Goal: Task Accomplishment & Management: Manage account settings

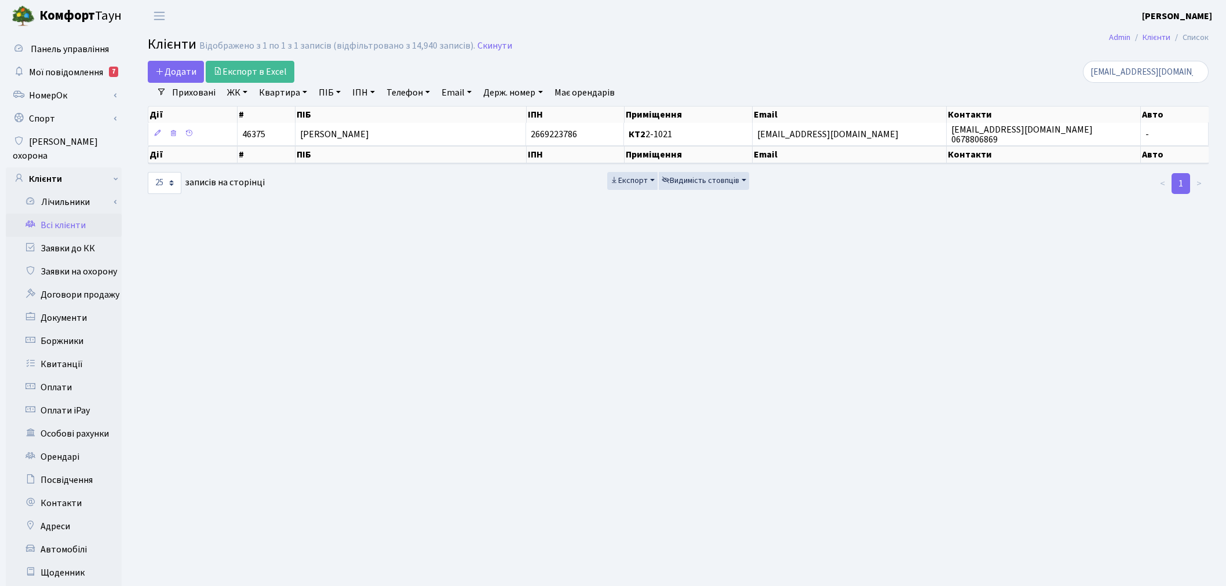
select select "25"
click at [83, 237] on link "Заявки до КК" at bounding box center [64, 248] width 116 height 23
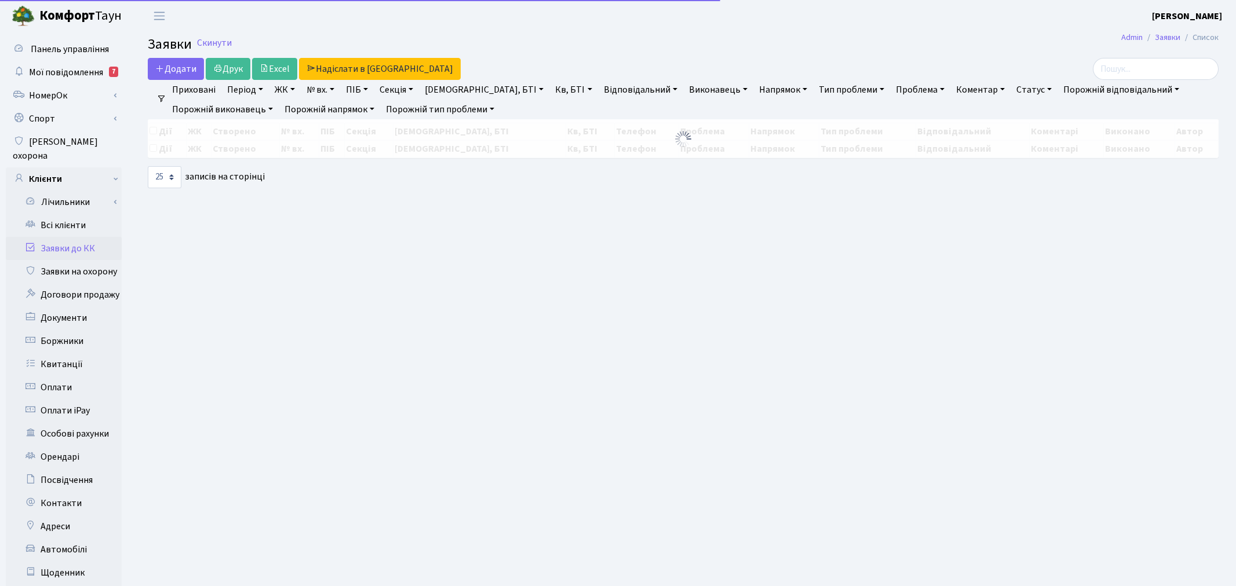
select select "25"
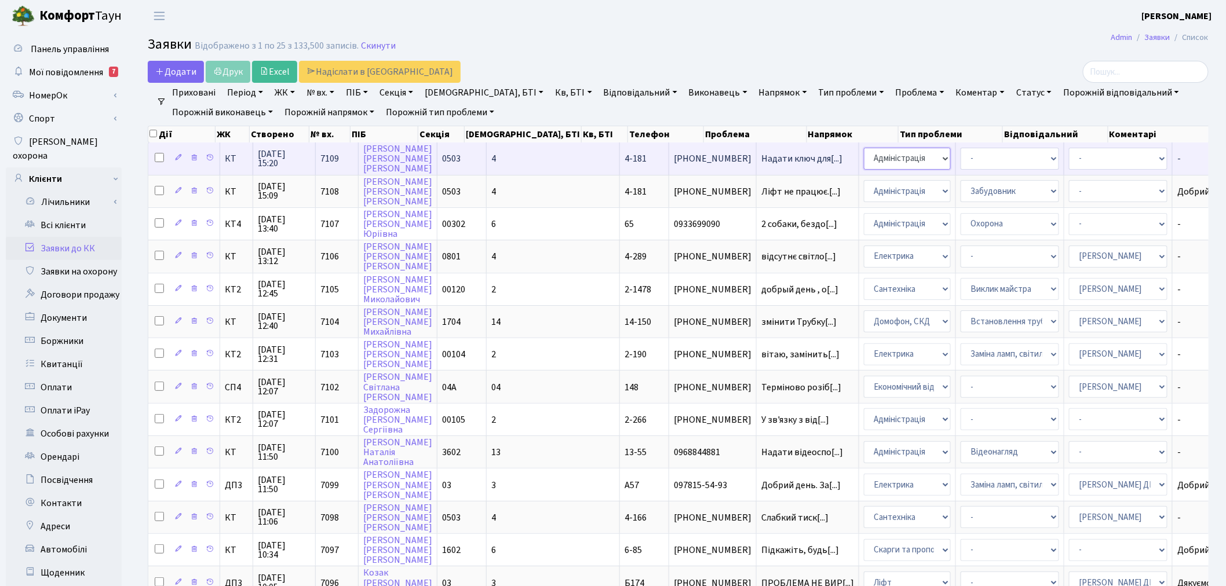
click at [864, 161] on select "- Адміністрація Домофон, СКД Ліфт Майстри Сантехніка Економічний відділ Електри…" at bounding box center [907, 159] width 87 height 22
select select "1"
click at [1069, 154] on select "- Адміністратор ЖК КТ Вижул В. В. Гордієнко Н.В. Дядюшкін Д.Ю. Кипчук Т. А. Кла…" at bounding box center [1118, 159] width 98 height 22
select select "62"
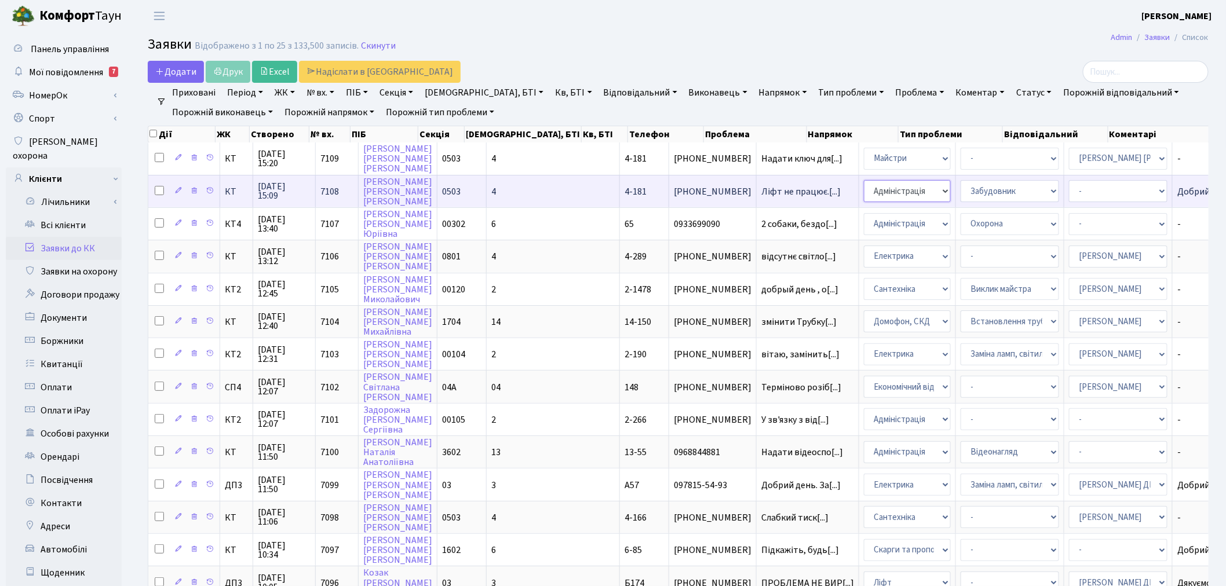
click at [864, 191] on select "- Адміністрація Домофон, СКД Ліфт Майстри Сантехніка Економічний відділ Електри…" at bounding box center [907, 191] width 87 height 22
select select "16"
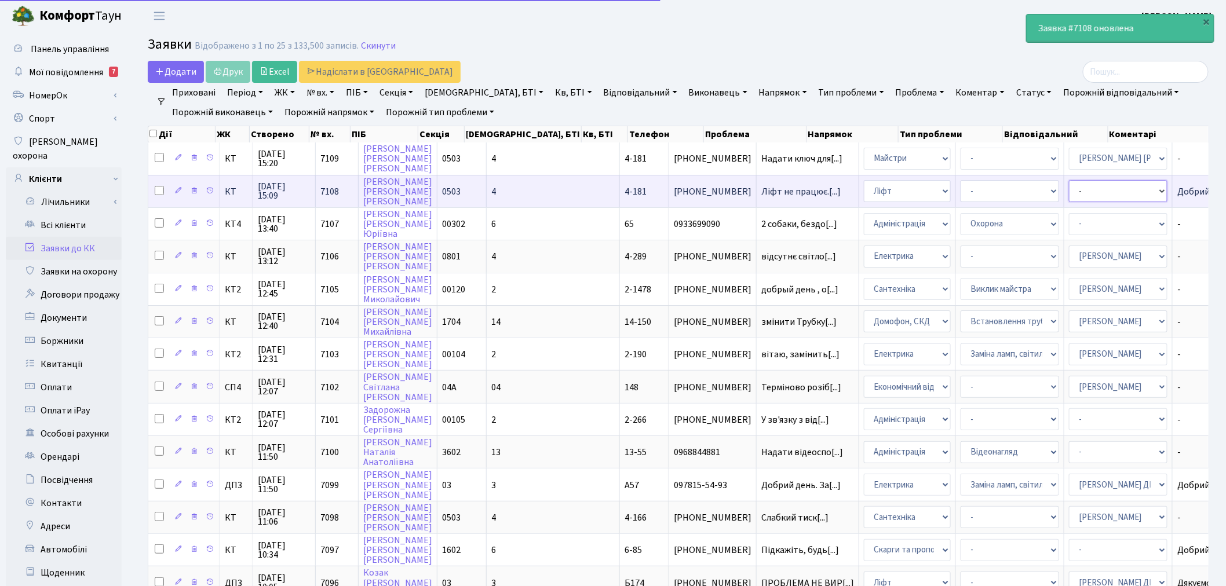
click at [1069, 186] on select "- Адміністратор ЖК КТ Вижул В. В. Гордієнко Н.В. Дядюшкін Д.Ю. Кипчук Т. А. Кла…" at bounding box center [1118, 191] width 98 height 22
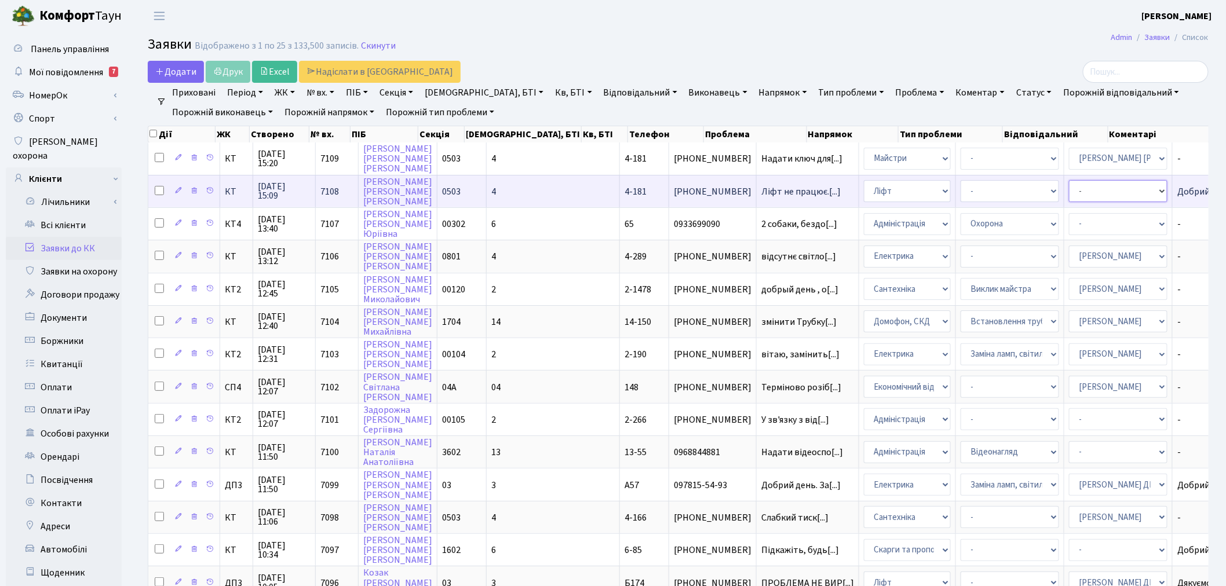
select select "11"
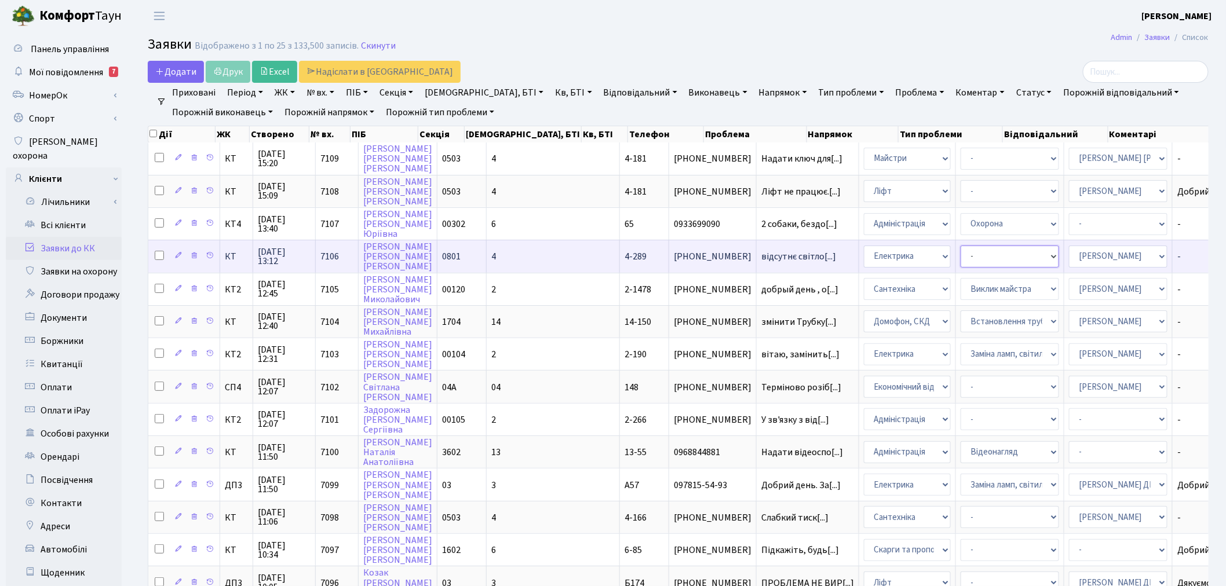
click at [960, 249] on select "- Виклик майстра Монтаж/демонтаж електролічильника Опломбування\розпломбування …" at bounding box center [1009, 257] width 98 height 22
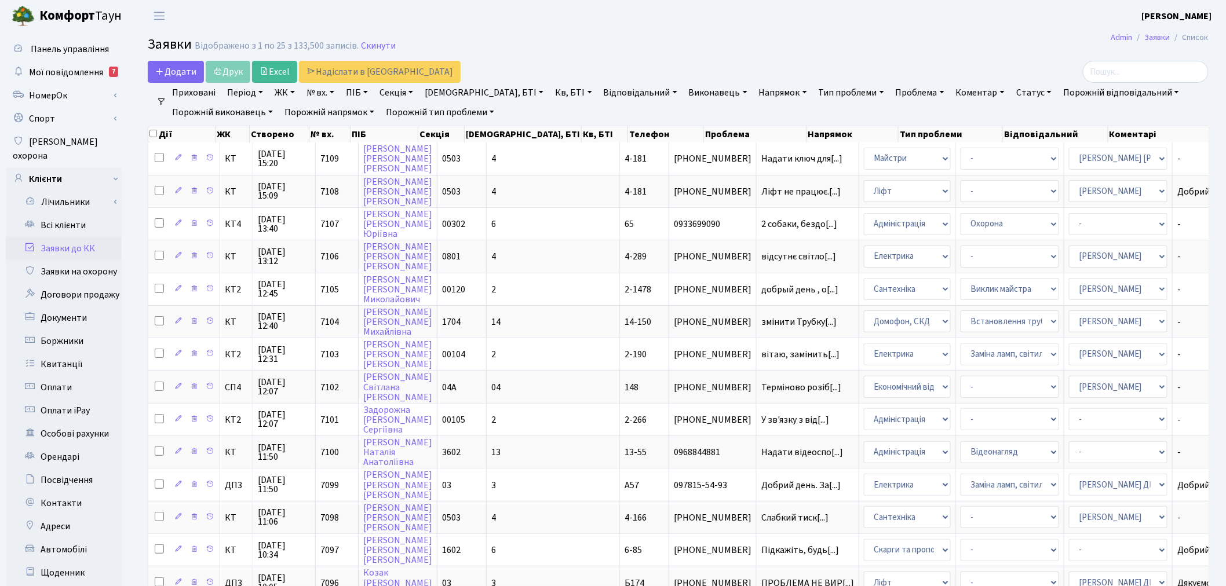
drag, startPoint x: 923, startPoint y: 41, endPoint x: 926, endPoint y: 100, distance: 58.6
click at [922, 41] on h2 "Заявки Відображено з 1 по 25 з 133,500 записів. Скинути" at bounding box center [678, 46] width 1061 height 20
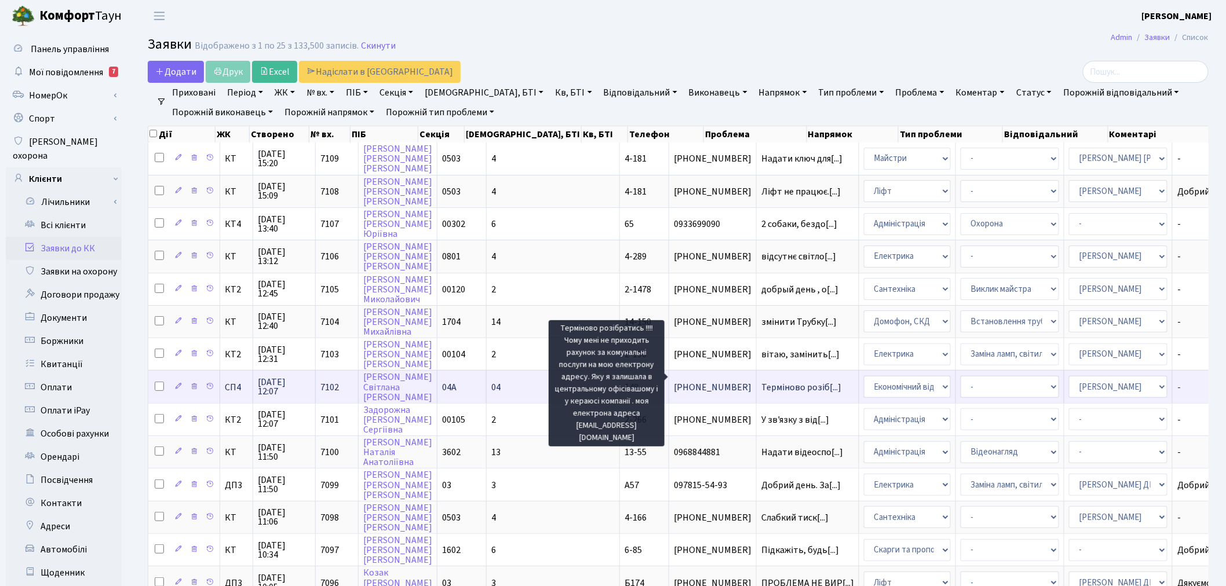
click at [761, 381] on span "Терміново розіб[...]" at bounding box center [801, 387] width 80 height 13
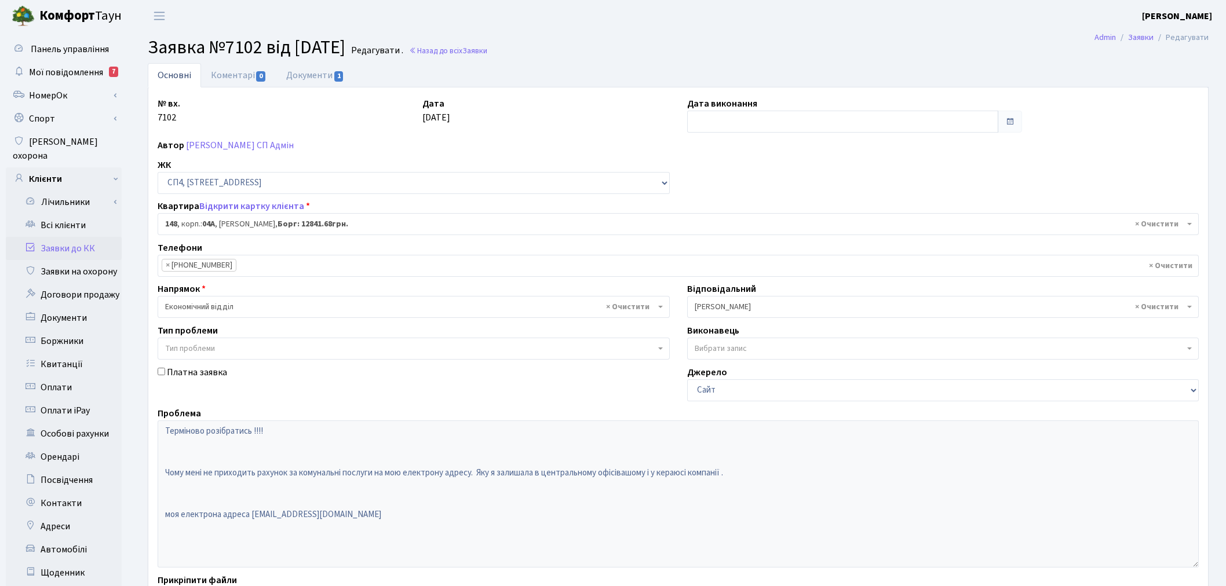
select select "21176"
click at [271, 204] on link "Відкрити картку клієнта" at bounding box center [251, 206] width 105 height 13
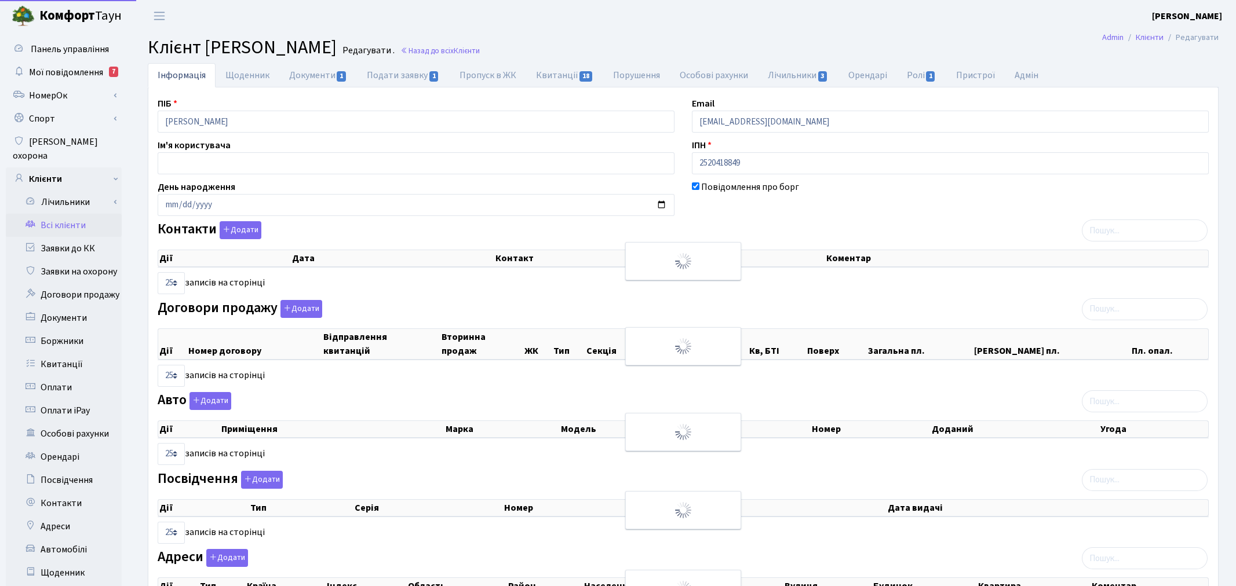
select select "25"
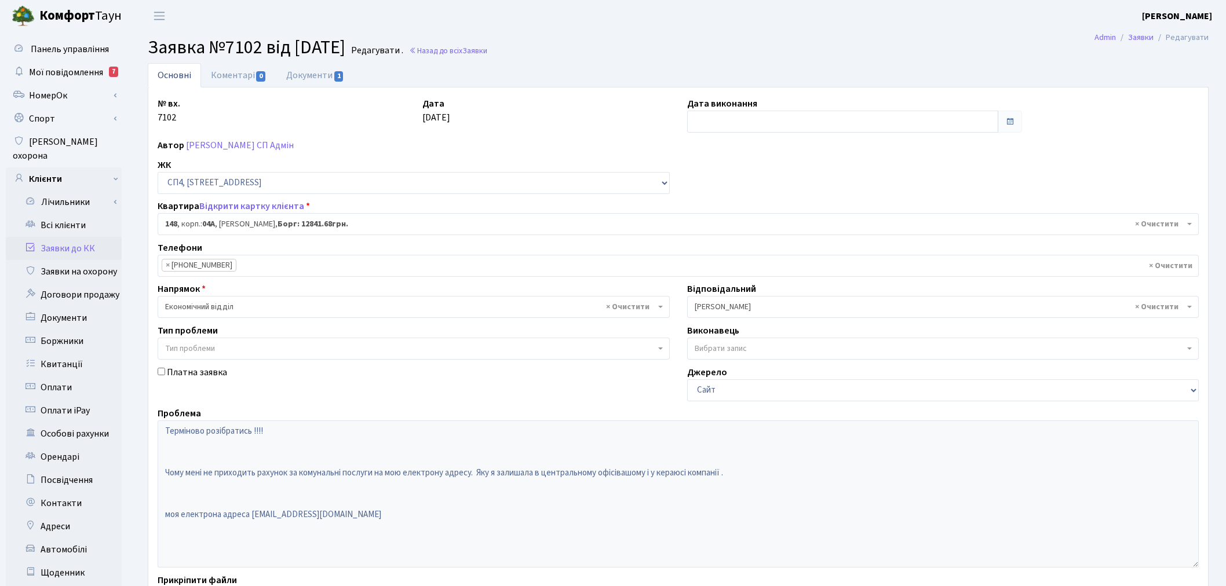
select select "21176"
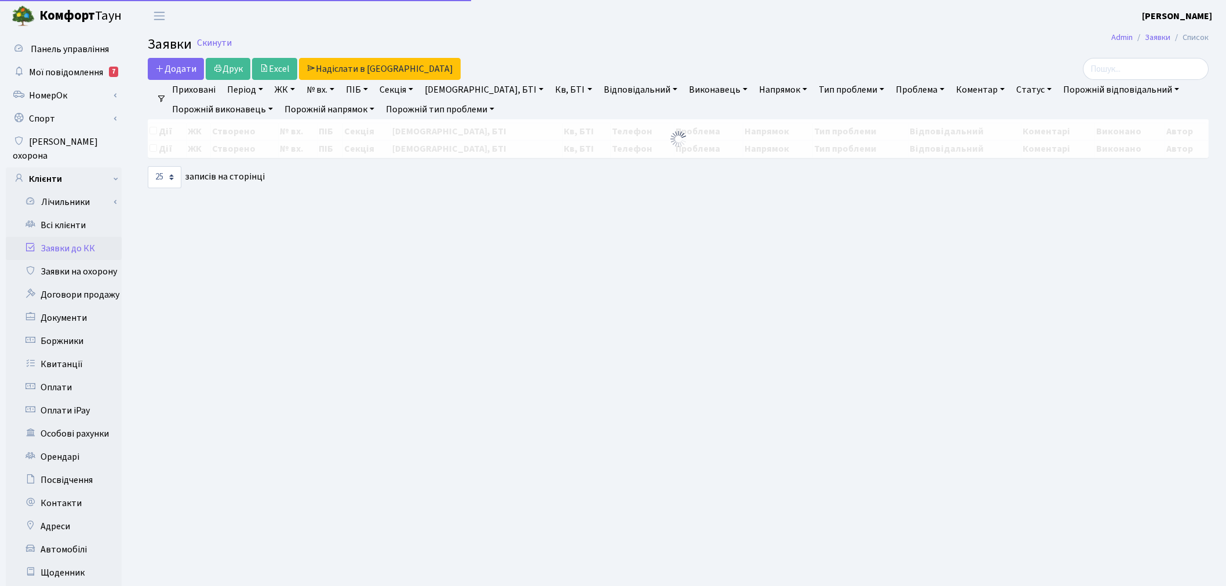
select select "25"
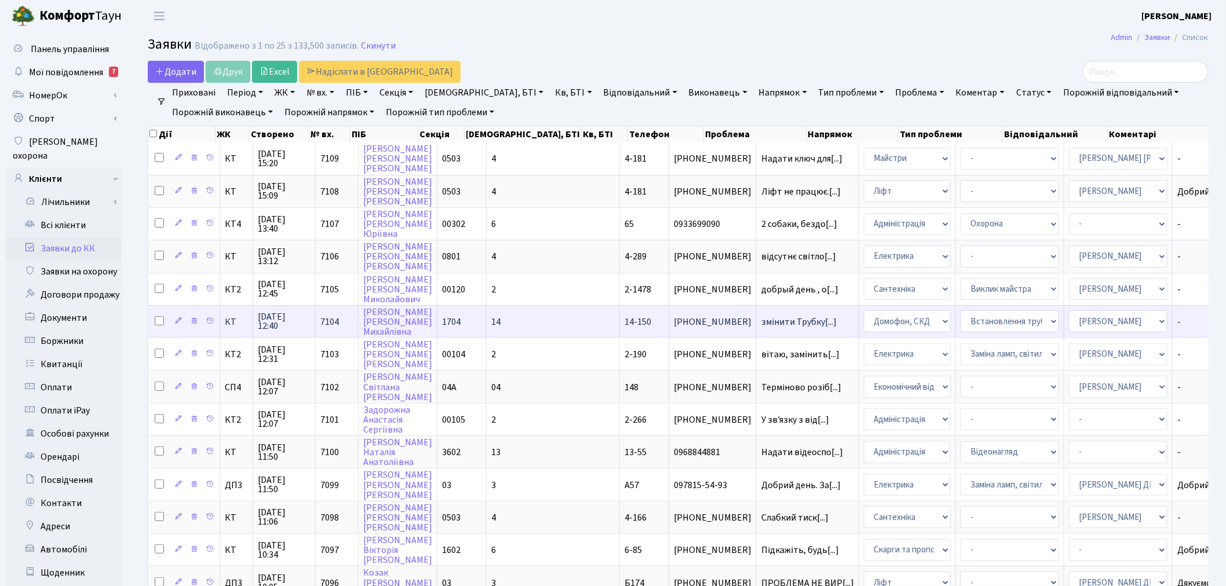
scroll to position [427, 0]
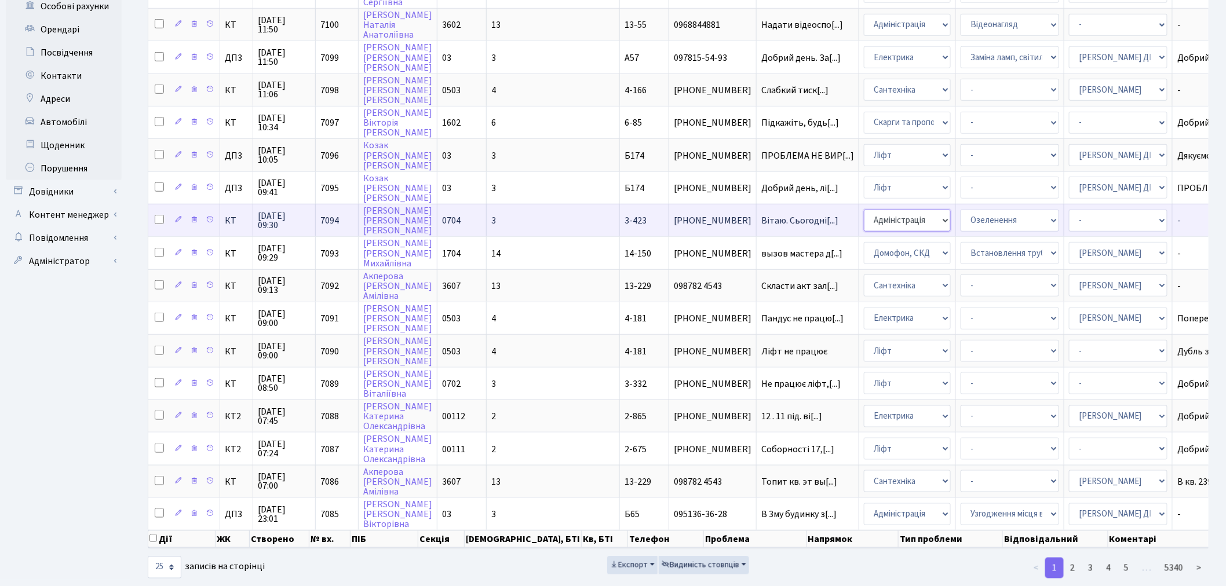
click at [864, 210] on select "- Адміністрація Домофон, СКД Ліфт Майстри Сантехніка Економічний відділ Електри…" at bounding box center [907, 221] width 87 height 22
select select "1"
click at [1069, 210] on select "- Адміністратор ЖК КТ Вижул В. В. Гордієнко Н.В. Дядюшкін Д.Ю. Кипчук Т. А. Кла…" at bounding box center [1118, 221] width 98 height 22
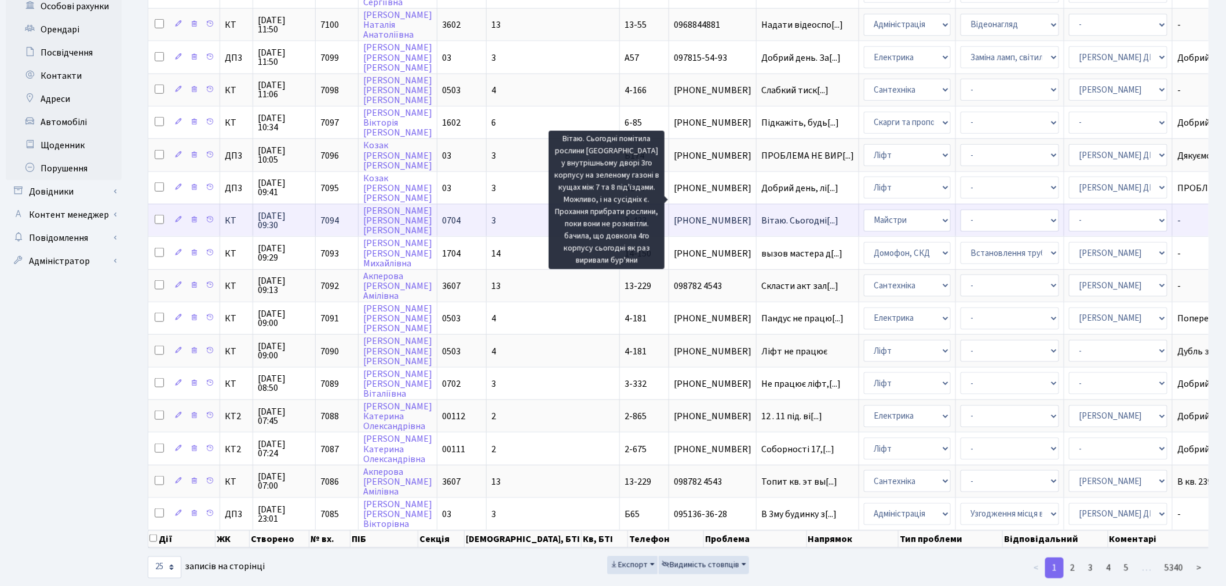
click at [761, 214] on span "Вітаю. Сьогодні[...]" at bounding box center [799, 220] width 77 height 13
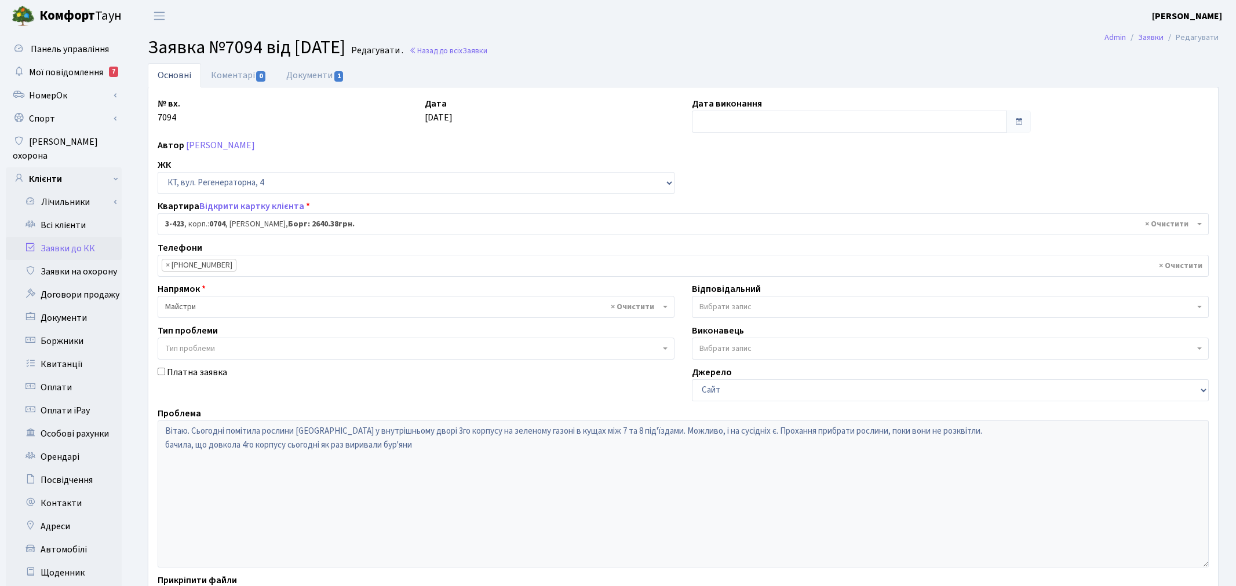
select select "1641"
click at [235, 74] on link "Коментарі 0" at bounding box center [238, 75] width 75 height 24
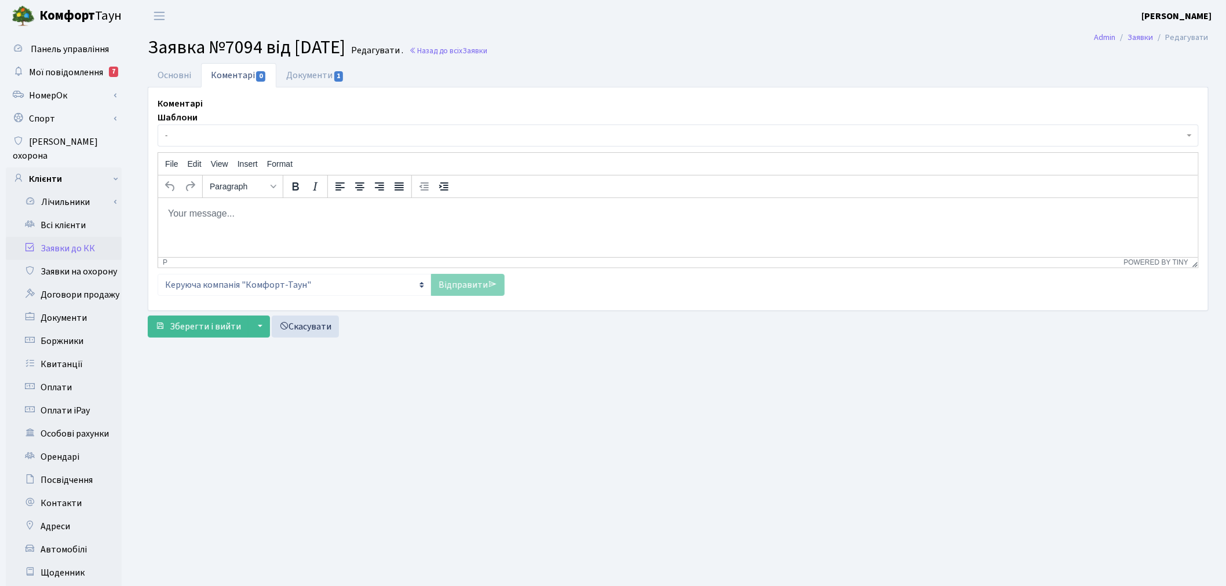
click at [260, 225] on html at bounding box center [678, 213] width 1040 height 31
click at [280, 215] on p "Вітаю, роботи заплановані вказані терміни до середи.Дякуємо за звернення" at bounding box center [677, 213] width 1021 height 13
drag, startPoint x: 349, startPoint y: 213, endPoint x: 284, endPoint y: 212, distance: 64.9
click at [284, 212] on p "Вітаю, роботи заплановані вказані терміни до середи.Дякуємо за звернення" at bounding box center [677, 213] width 1021 height 13
click at [326, 210] on p "Вітаю, роботи заплановані до середи.Дякуємо за звернення" at bounding box center [677, 213] width 1021 height 13
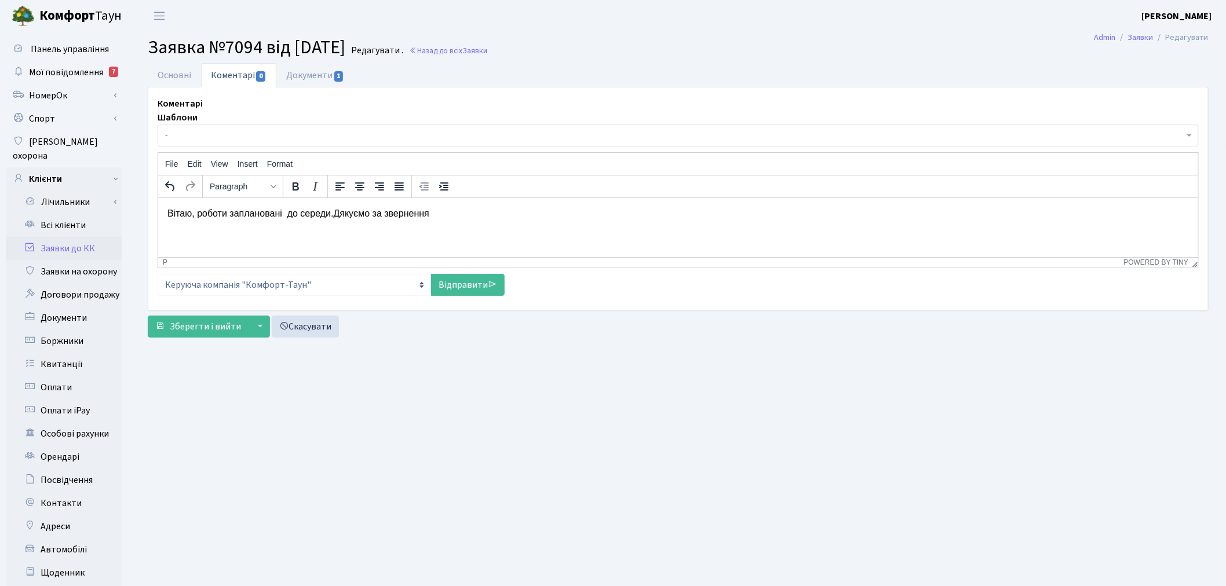
click at [286, 215] on p "Вітаю, роботи заплановані до середи.Дякуємо за звернення" at bounding box center [677, 213] width 1021 height 13
drag, startPoint x: 395, startPoint y: 211, endPoint x: 352, endPoint y: 211, distance: 43.4
click at [352, 211] on p "Вітаю, роботи заплановані на цьому тижнідо середи.Дякуємо за звернення" at bounding box center [677, 213] width 1021 height 13
click at [467, 283] on link "Відправити" at bounding box center [468, 285] width 74 height 22
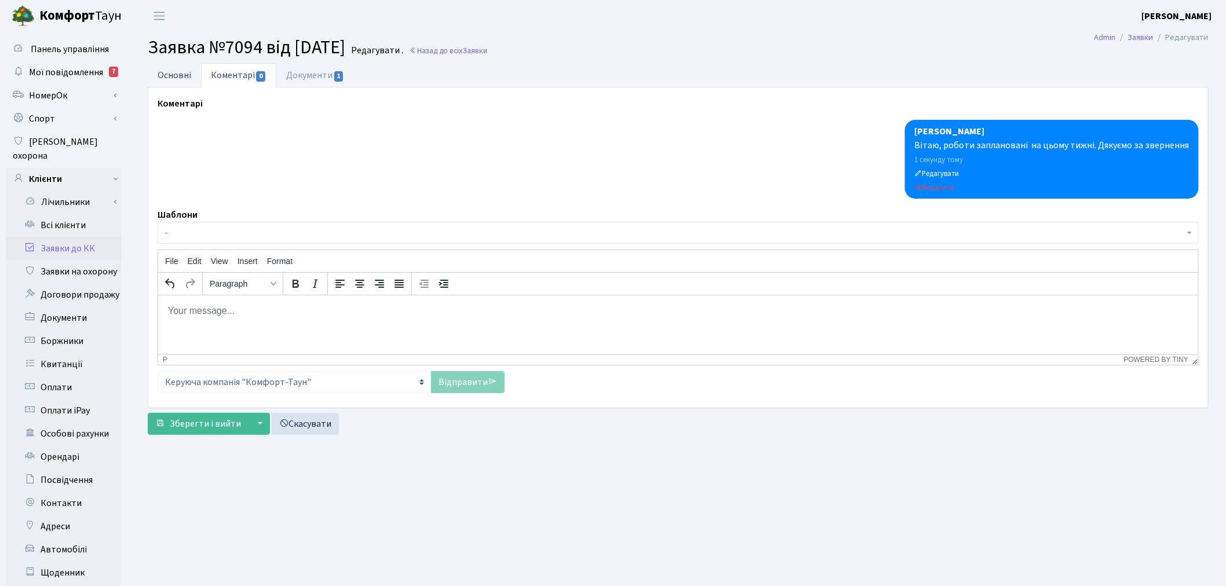
click at [187, 73] on link "Основні" at bounding box center [174, 75] width 53 height 24
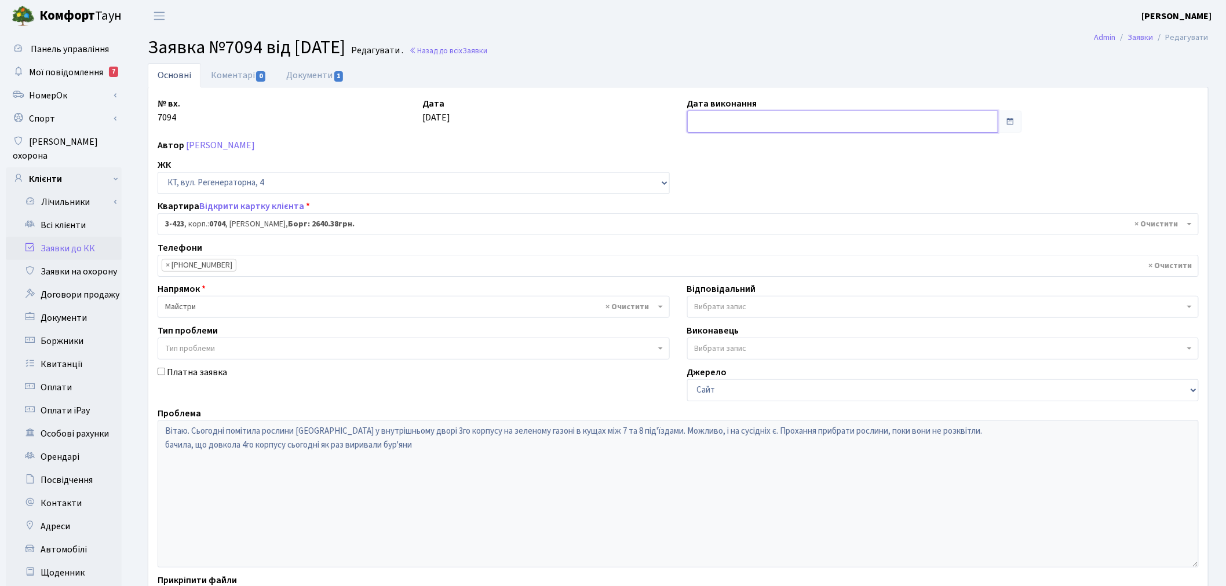
click at [754, 118] on input "text" at bounding box center [843, 122] width 312 height 22
click at [698, 229] on td "18" at bounding box center [698, 232] width 17 height 17
type input "18.08.2025"
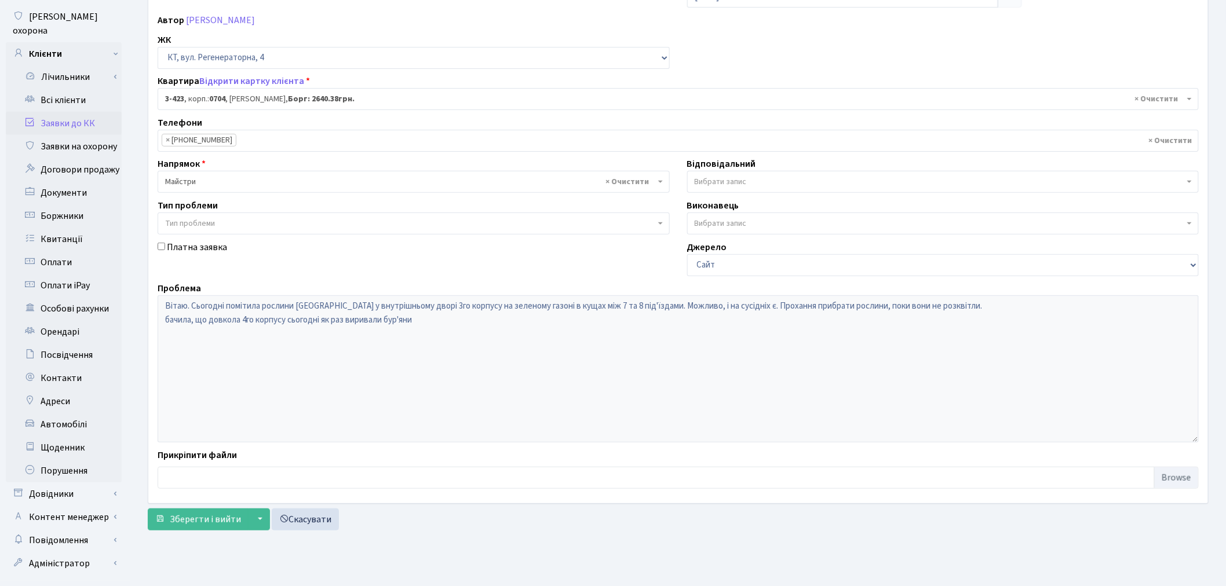
scroll to position [134, 0]
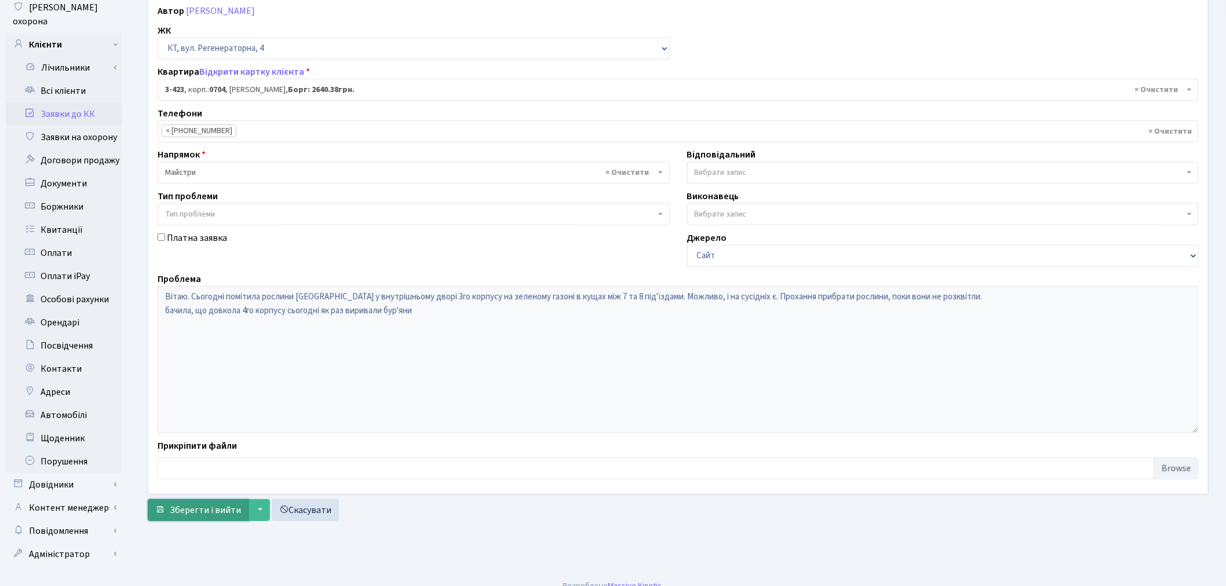
click at [218, 516] on span "Зберегти і вийти" at bounding box center [205, 510] width 71 height 13
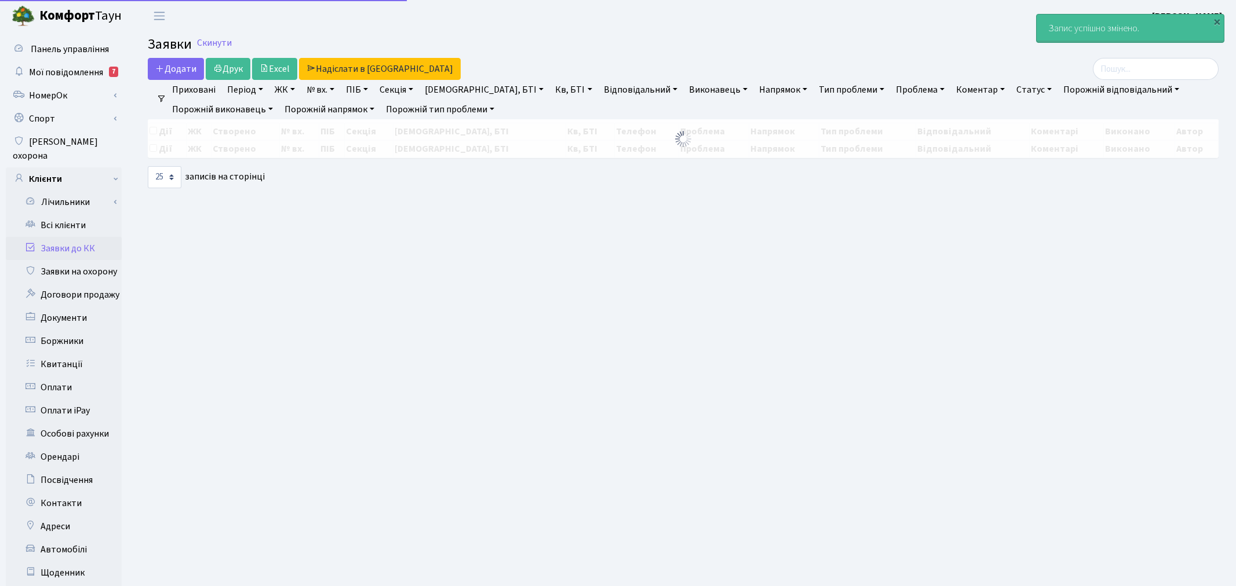
select select "25"
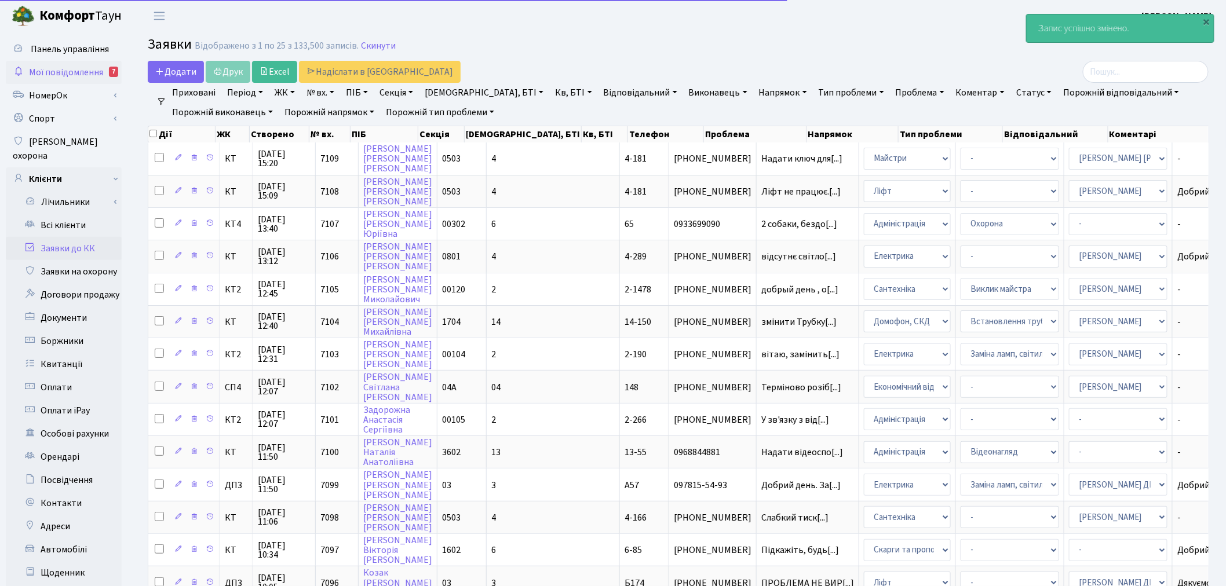
click at [78, 64] on link "Мої повідомлення 7" at bounding box center [64, 72] width 116 height 23
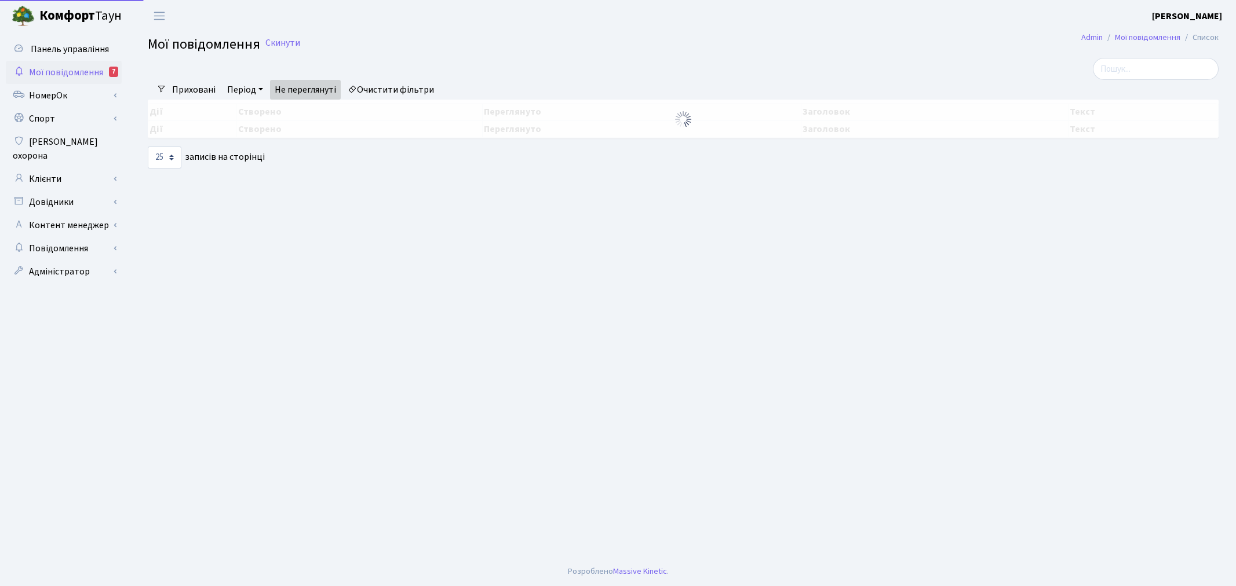
select select "25"
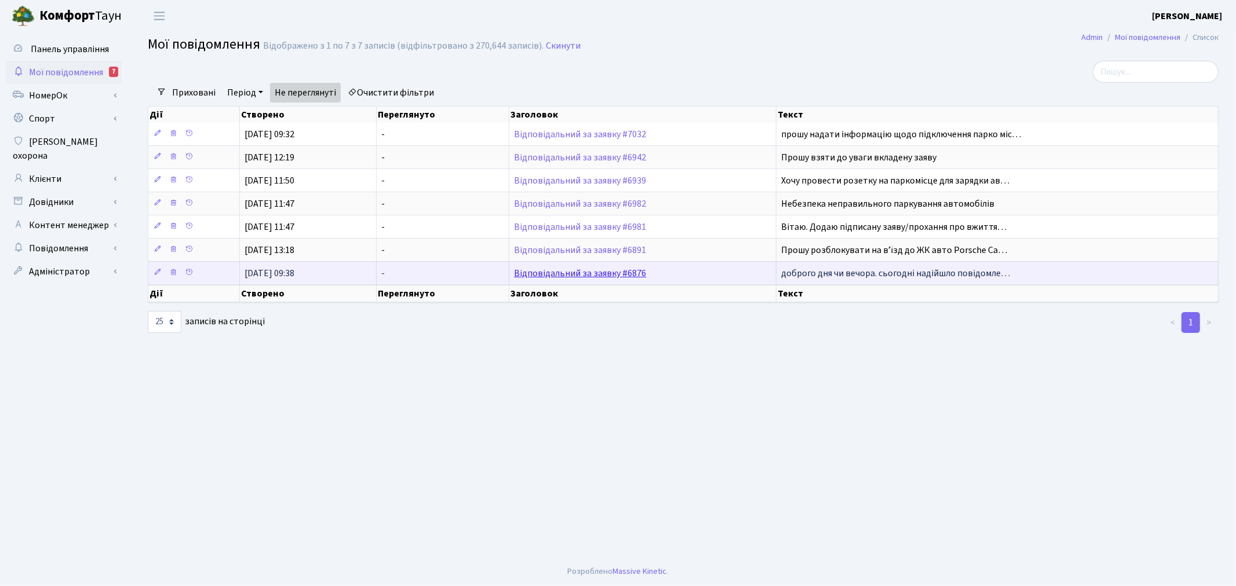
click at [620, 271] on link "Відповідальний за заявку #6876" at bounding box center [580, 273] width 132 height 13
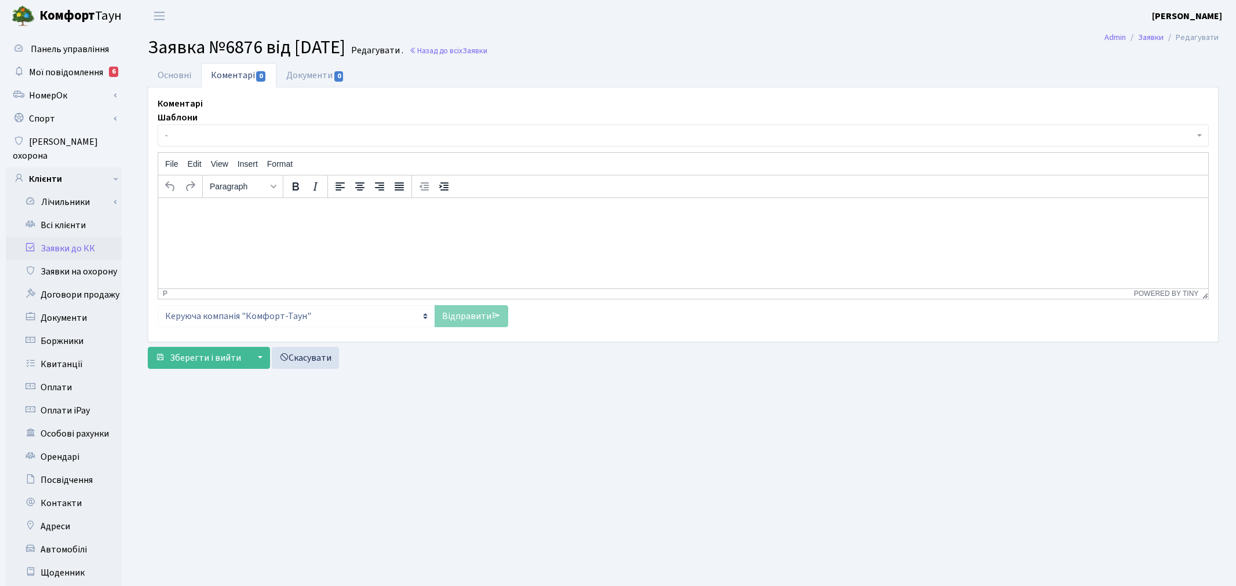
select select "6530"
select select "55"
click at [171, 63] on link "Основні" at bounding box center [174, 75] width 53 height 24
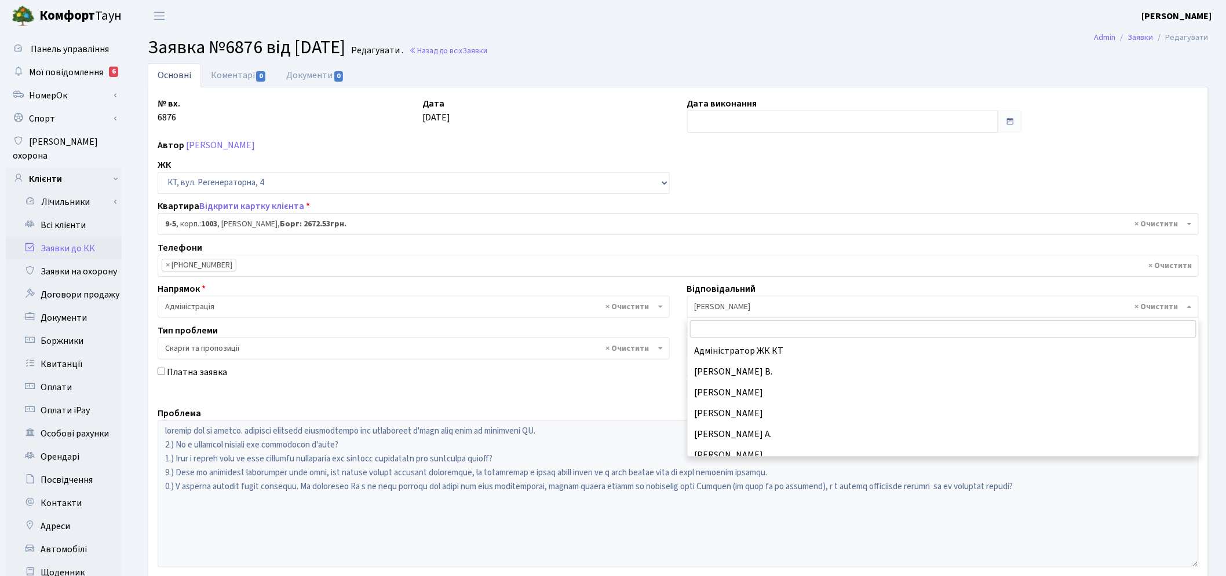
click at [754, 297] on span "× Онищенко В.І." at bounding box center [943, 307] width 512 height 22
select select "77"
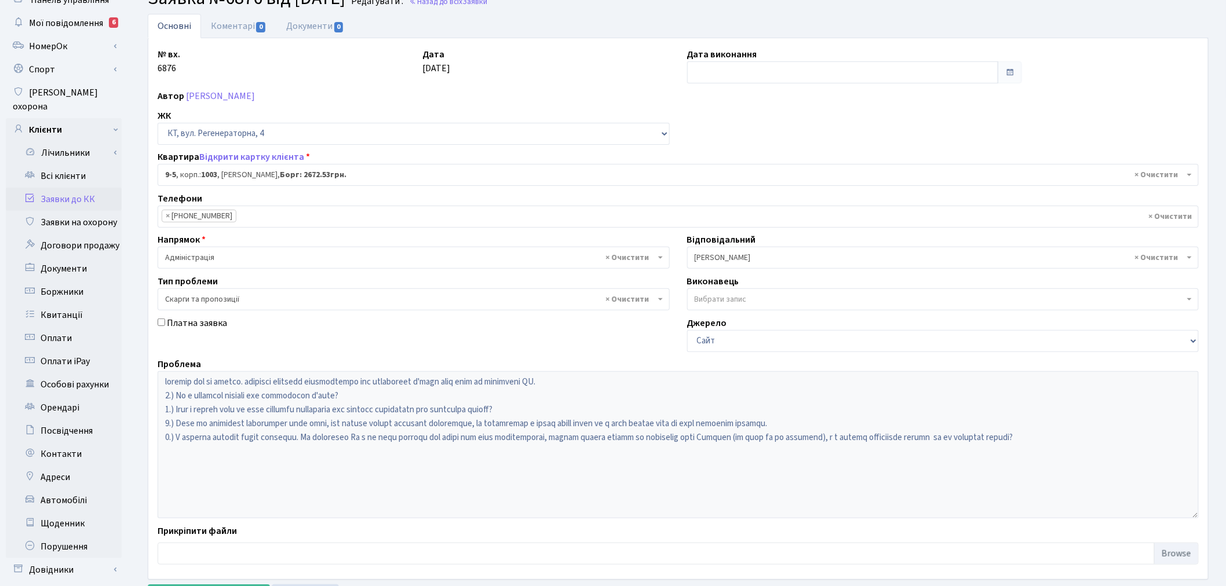
scroll to position [134, 0]
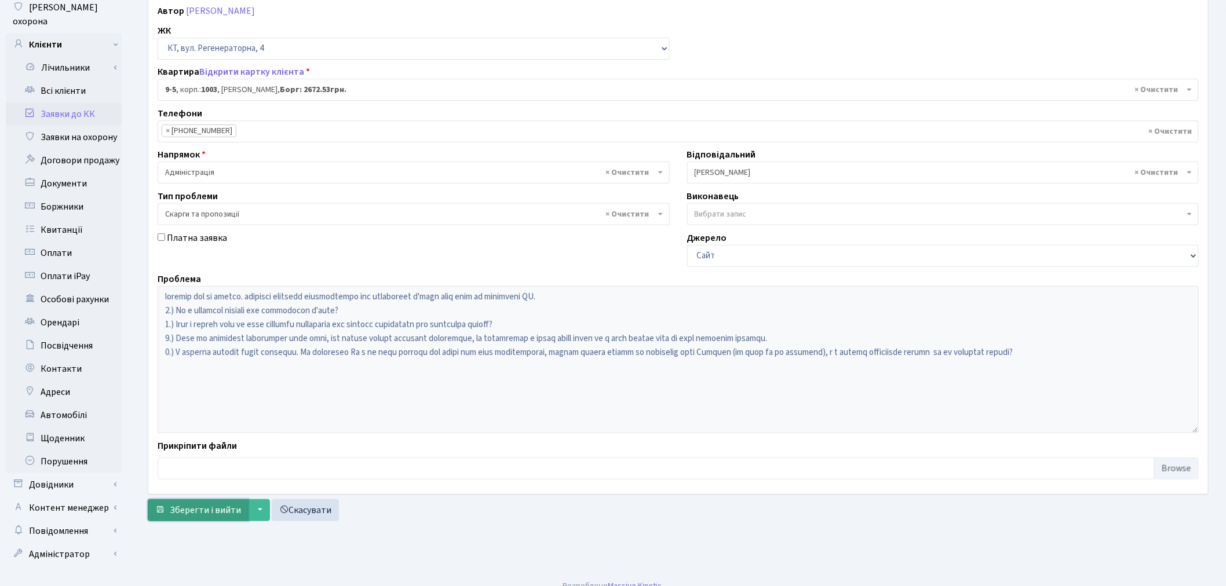
click at [185, 519] on button "Зберегти і вийти" at bounding box center [198, 510] width 101 height 22
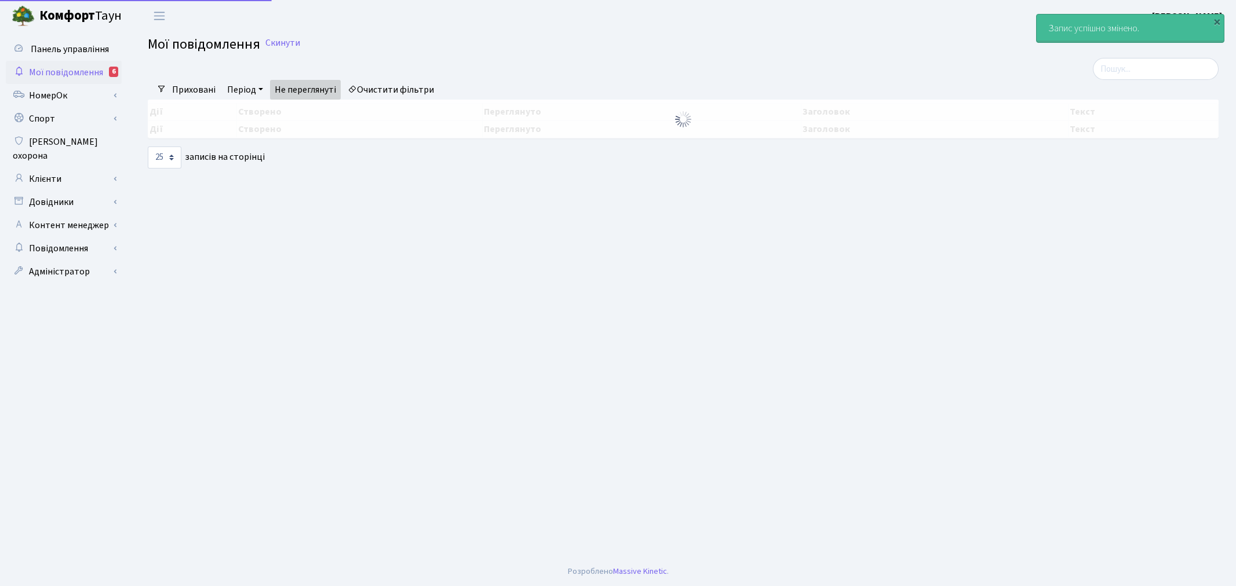
select select "25"
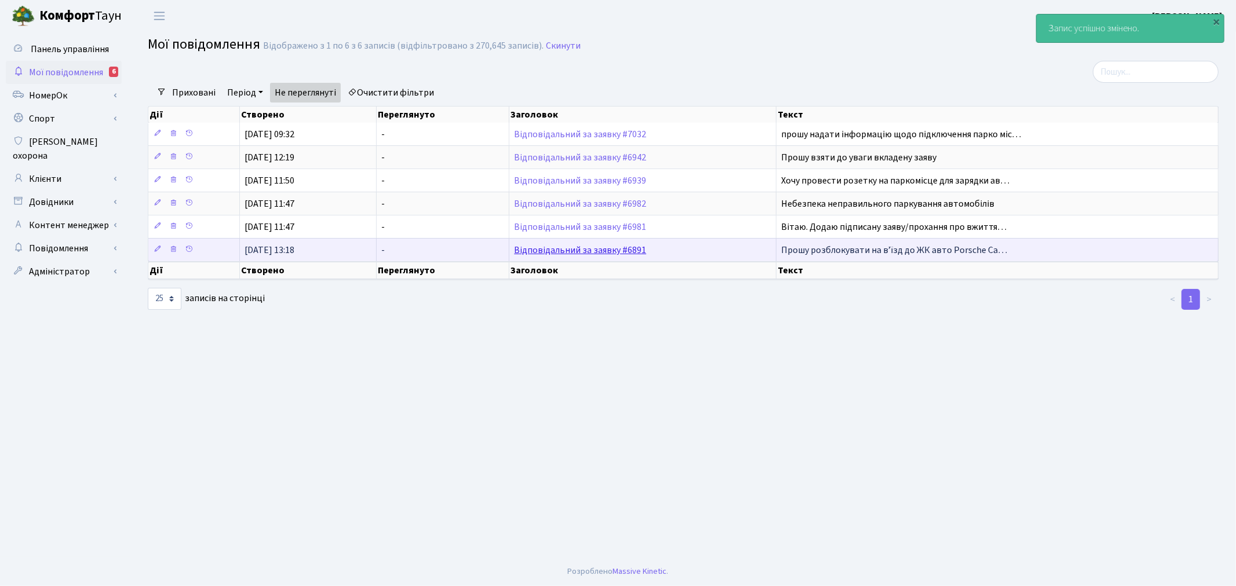
click at [611, 250] on link "Відповідальний за заявку #6891" at bounding box center [580, 250] width 132 height 13
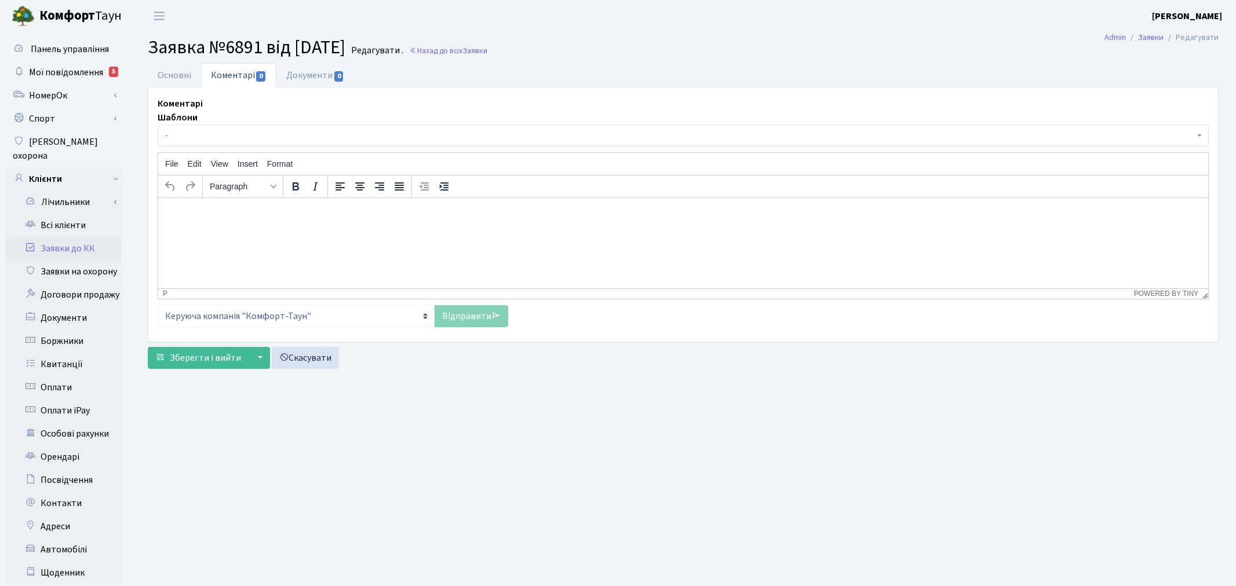
select select "391"
select select "66"
click at [188, 72] on link "Основні" at bounding box center [174, 75] width 53 height 24
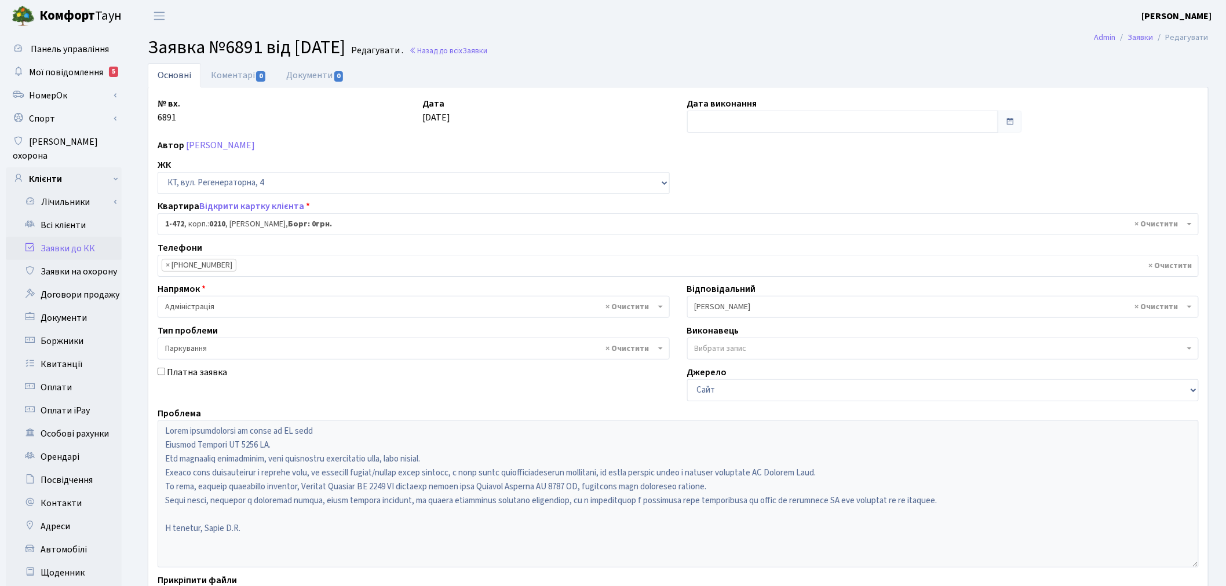
drag, startPoint x: 733, startPoint y: 284, endPoint x: 737, endPoint y: 299, distance: 15.5
click at [733, 284] on label "Відповідальний" at bounding box center [721, 289] width 69 height 14
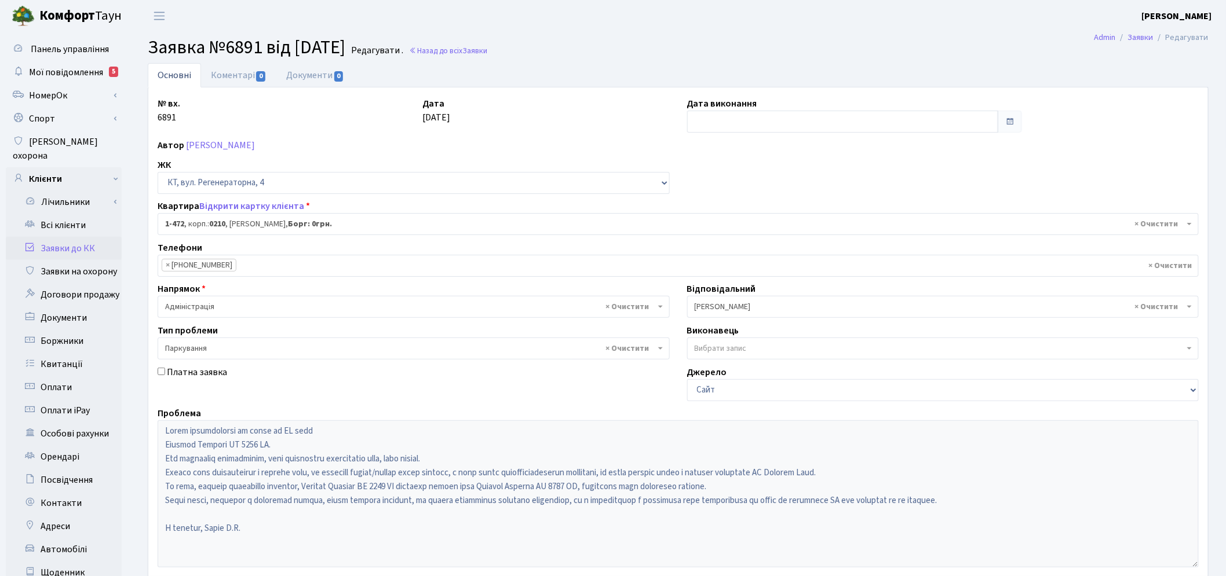
click at [738, 304] on span "× Онищенко В.І." at bounding box center [940, 307] width 490 height 12
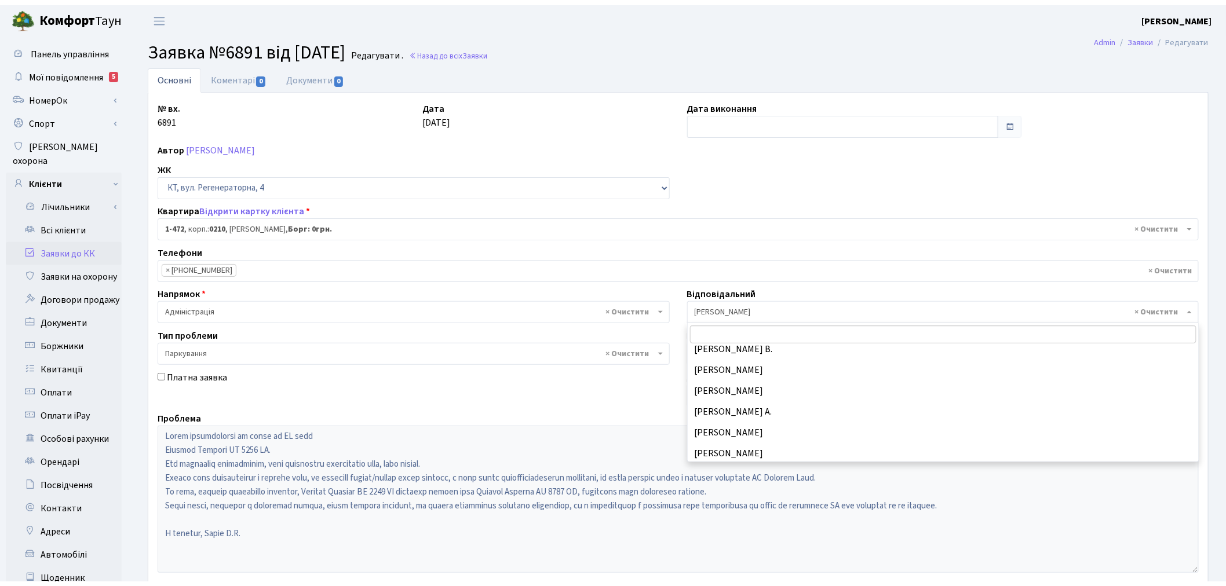
scroll to position [9, 0]
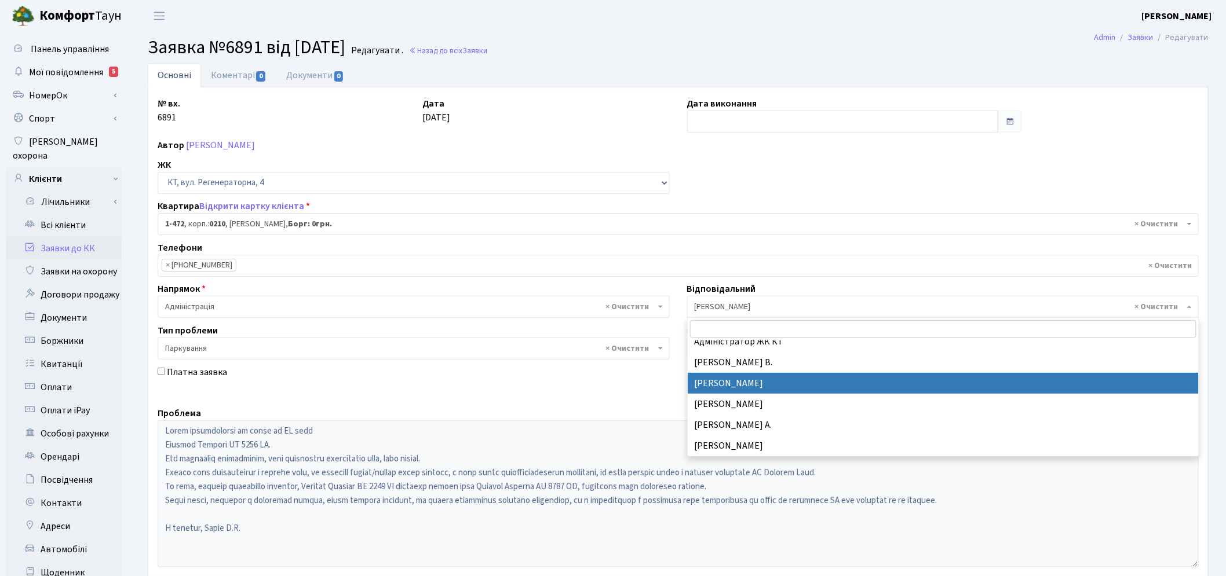
select select "77"
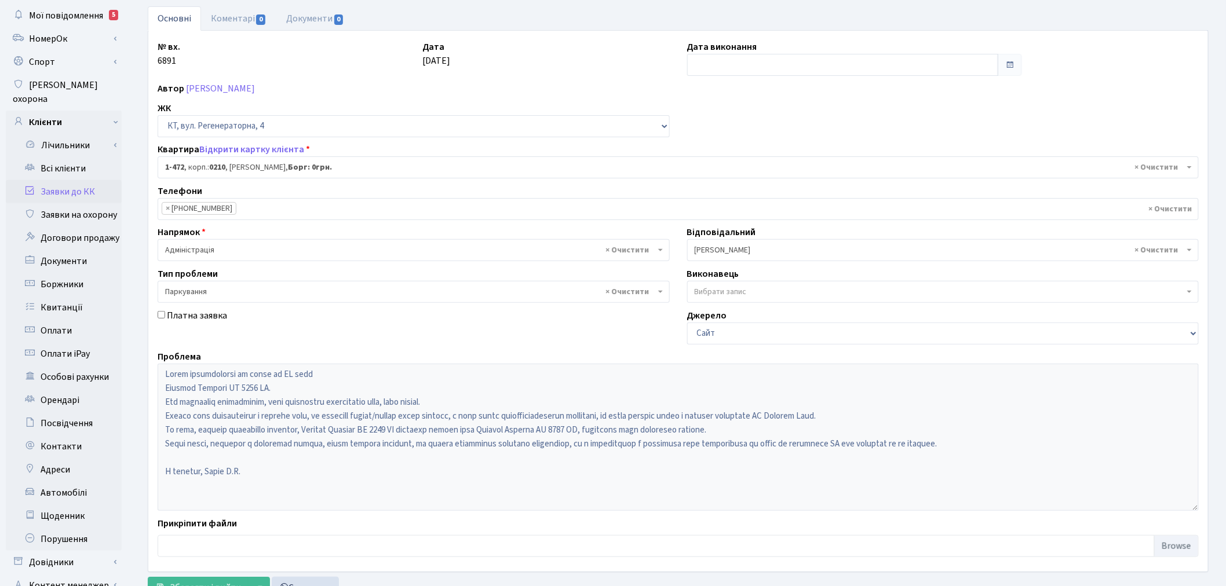
scroll to position [134, 0]
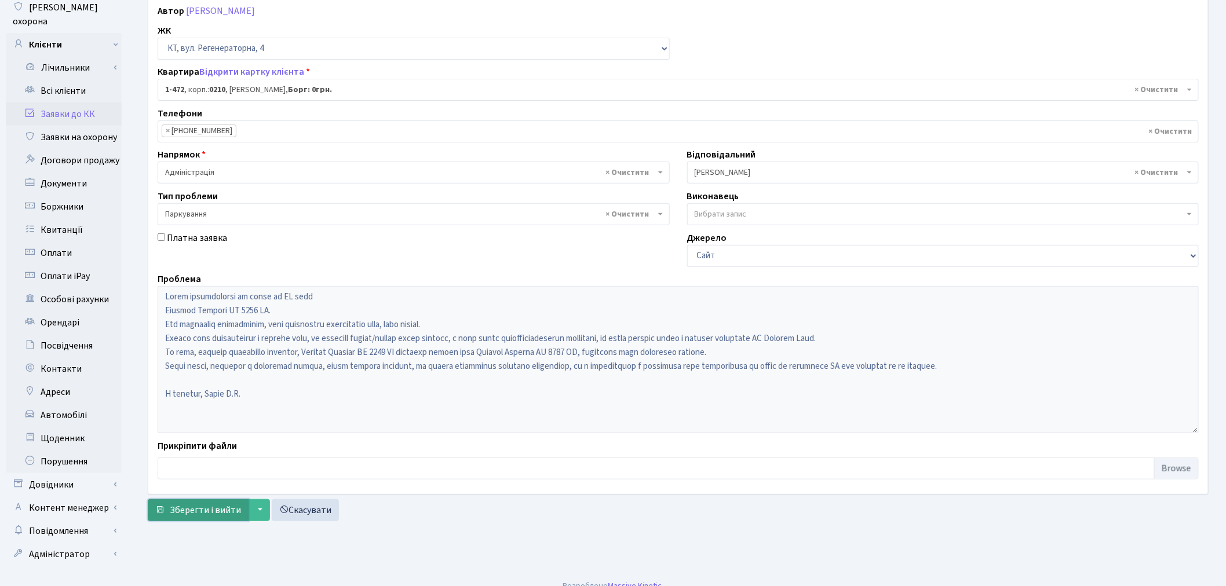
click at [200, 510] on span "Зберегти і вийти" at bounding box center [205, 510] width 71 height 13
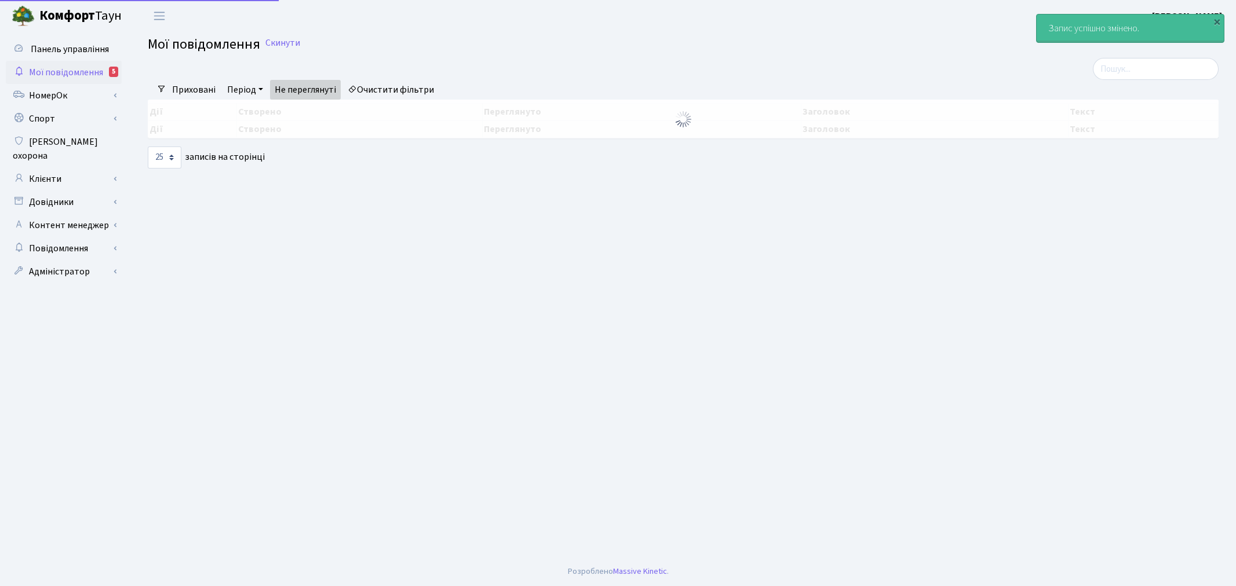
select select "25"
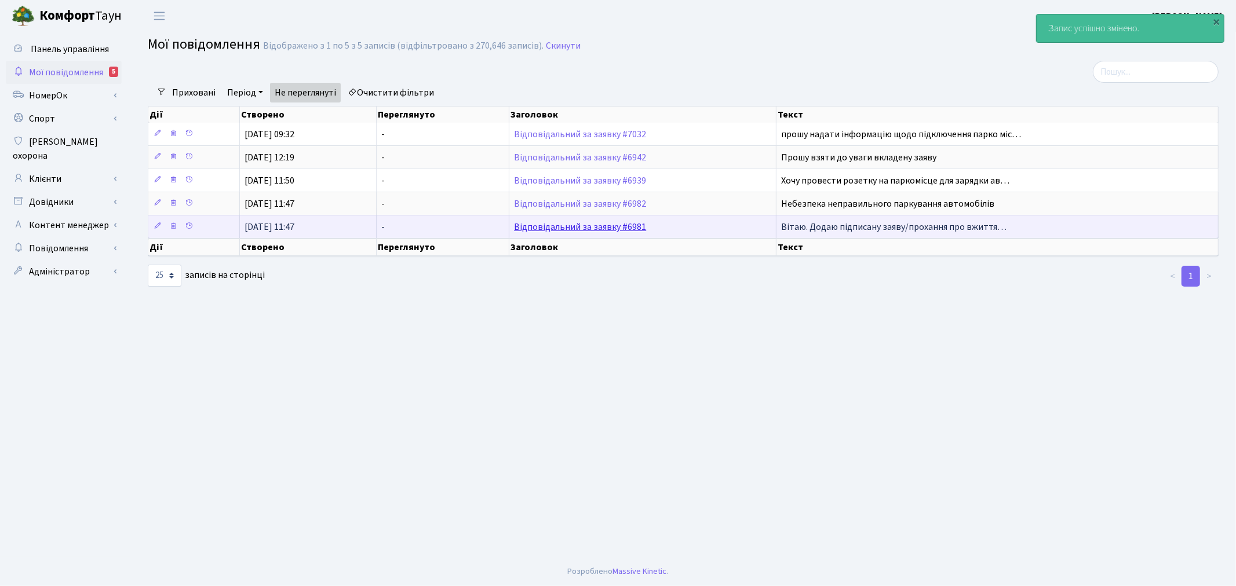
click at [580, 227] on link "Відповідальний за заявку #6981" at bounding box center [580, 227] width 132 height 13
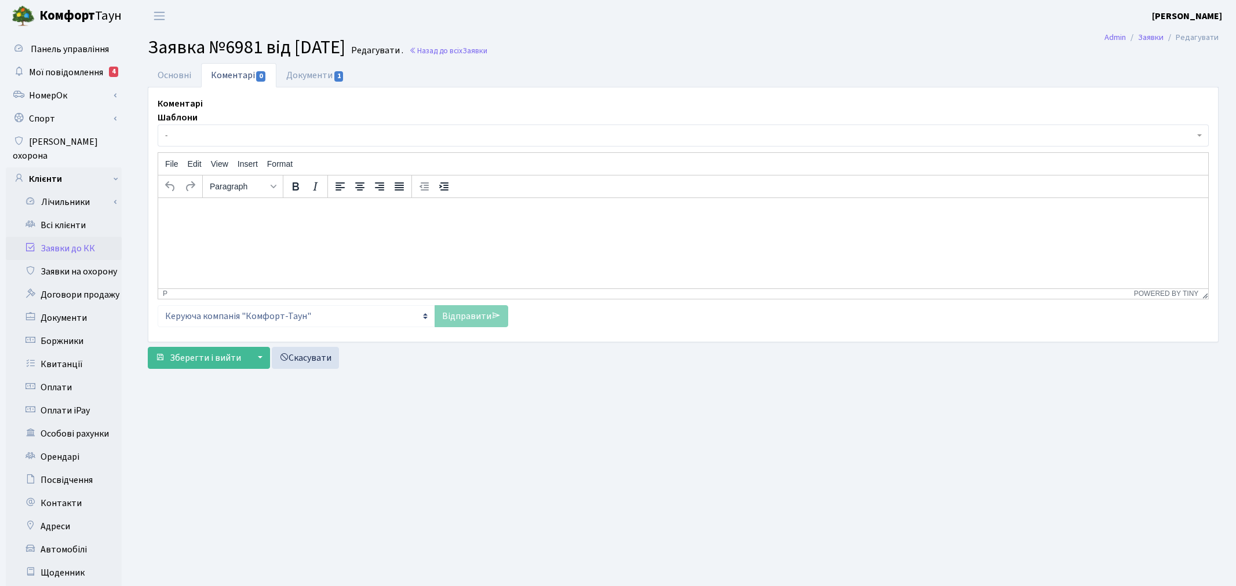
select select "1790"
select select "66"
click at [180, 68] on link "Основні" at bounding box center [174, 75] width 53 height 24
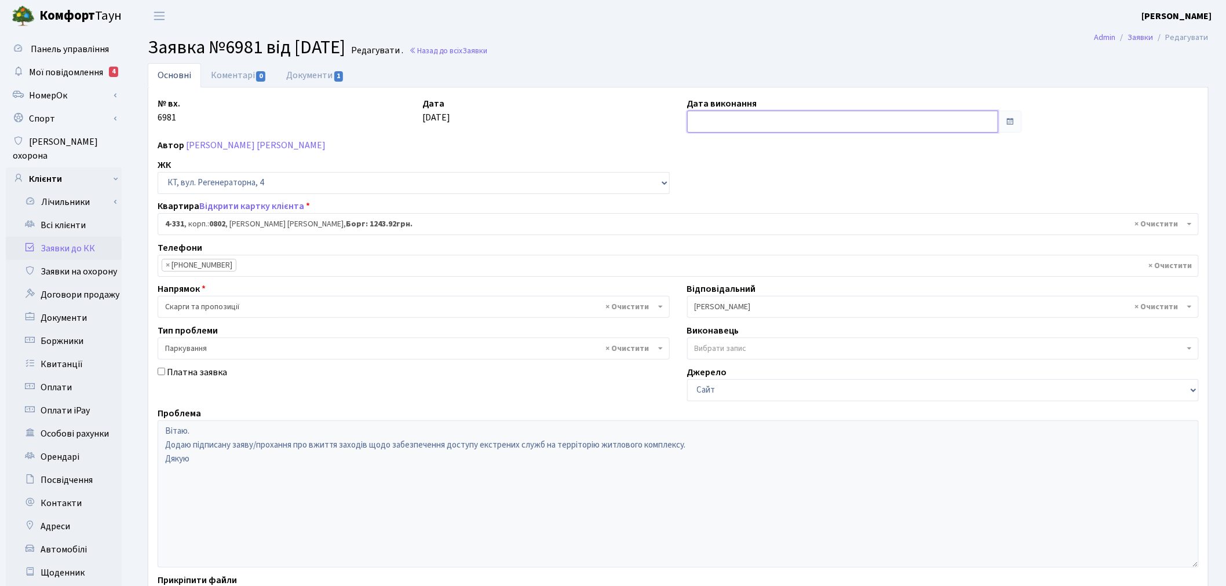
click at [731, 123] on input "text" at bounding box center [843, 122] width 312 height 22
drag, startPoint x: 696, startPoint y: 232, endPoint x: 688, endPoint y: 241, distance: 12.3
click at [696, 232] on td "18" at bounding box center [698, 232] width 17 height 17
type input "18.08.2025"
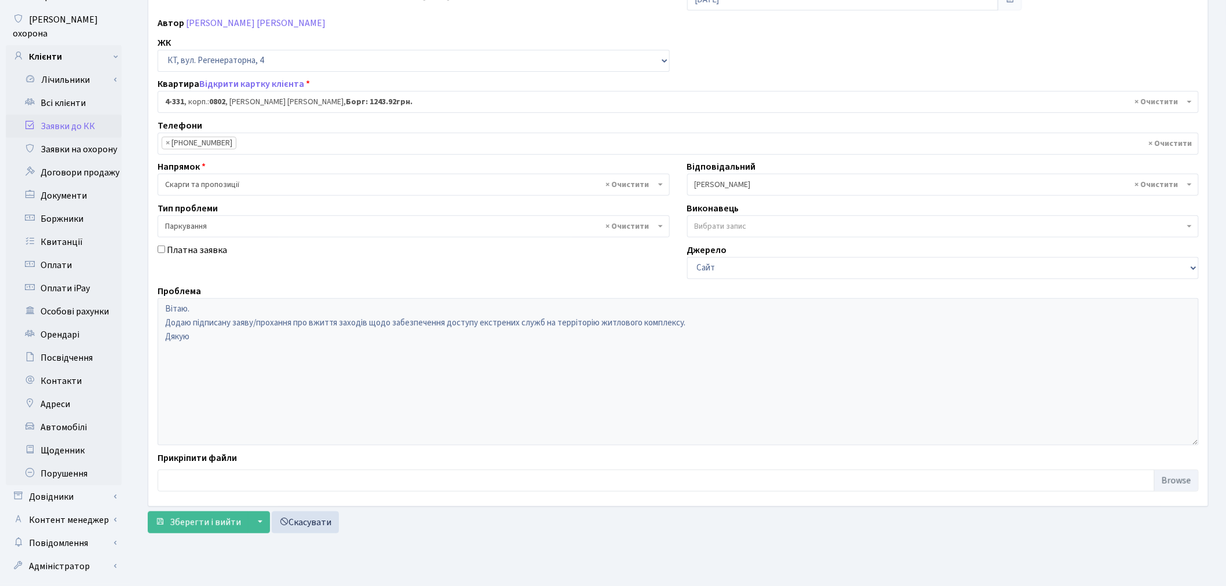
scroll to position [134, 0]
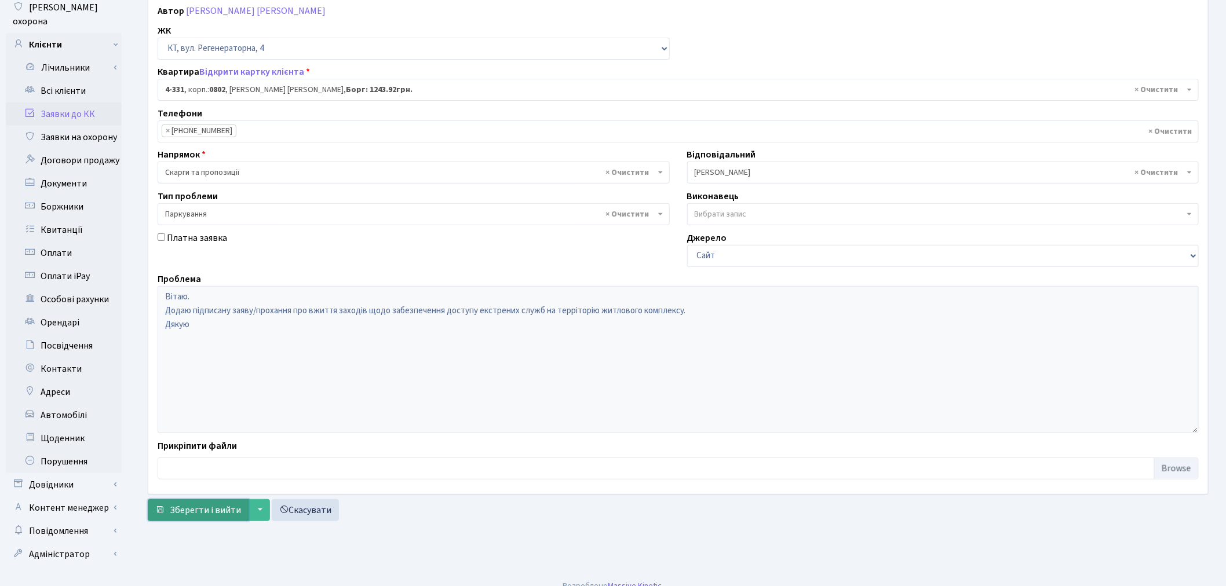
click at [213, 517] on span "Зберегти і вийти" at bounding box center [205, 510] width 71 height 13
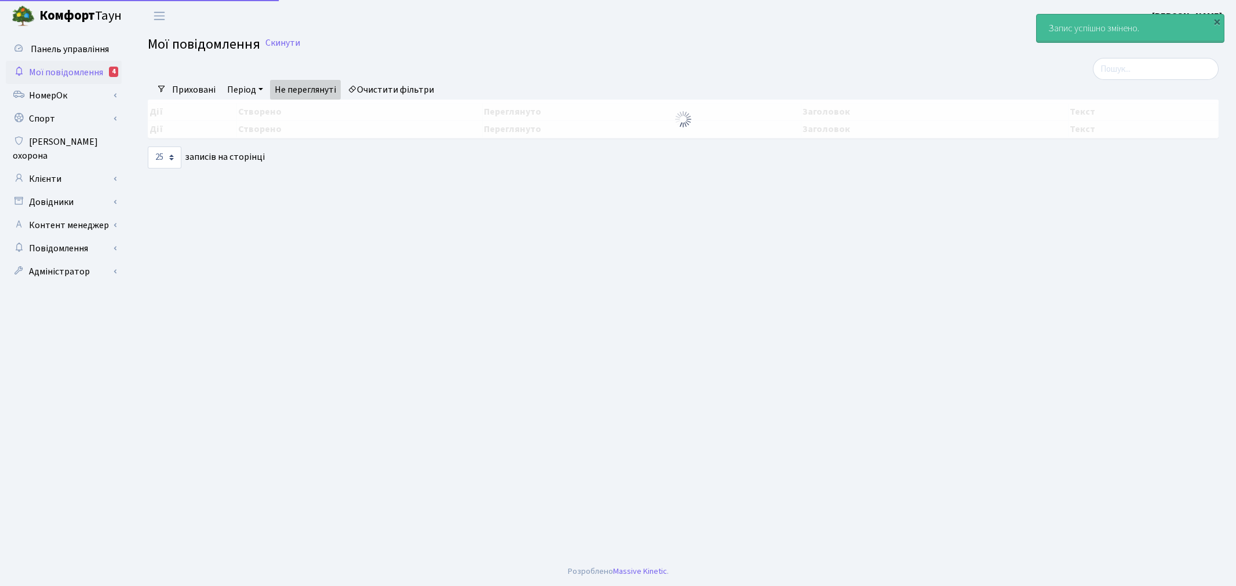
select select "25"
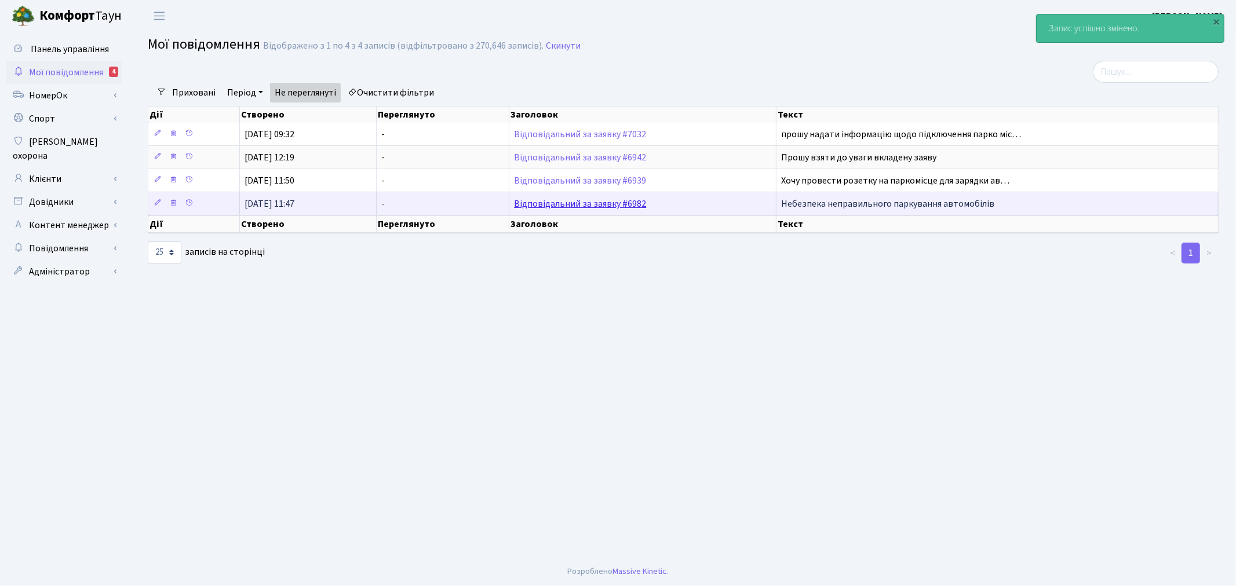
click at [616, 207] on link "Відповідальний за заявку #6982" at bounding box center [580, 204] width 132 height 13
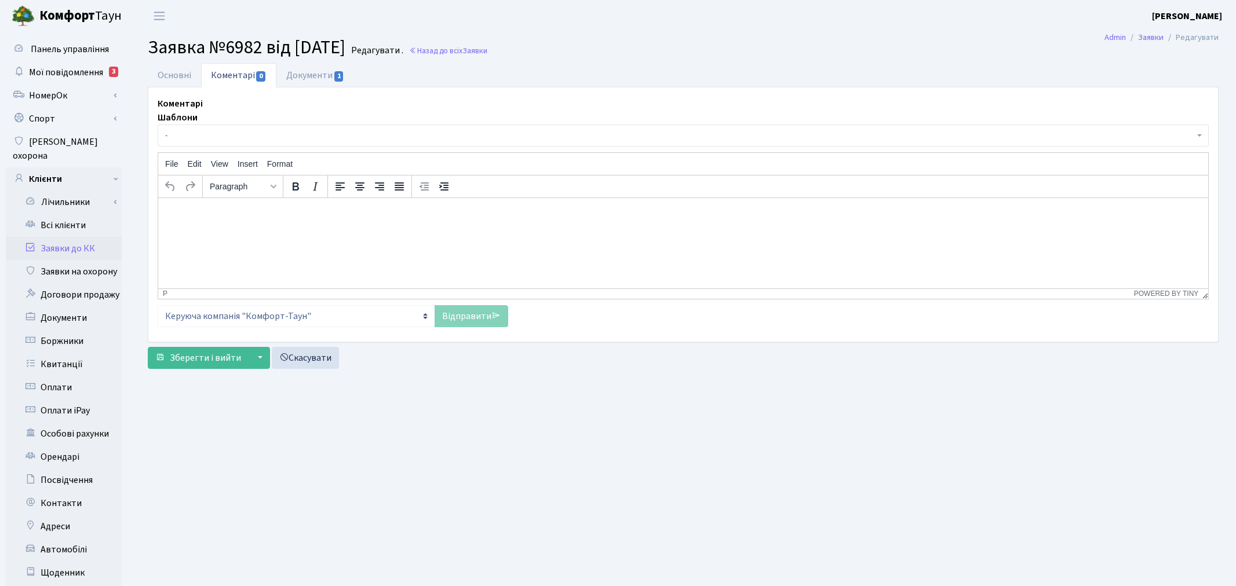
select select "15654"
select select "66"
click at [188, 83] on link "Основні" at bounding box center [174, 75] width 53 height 24
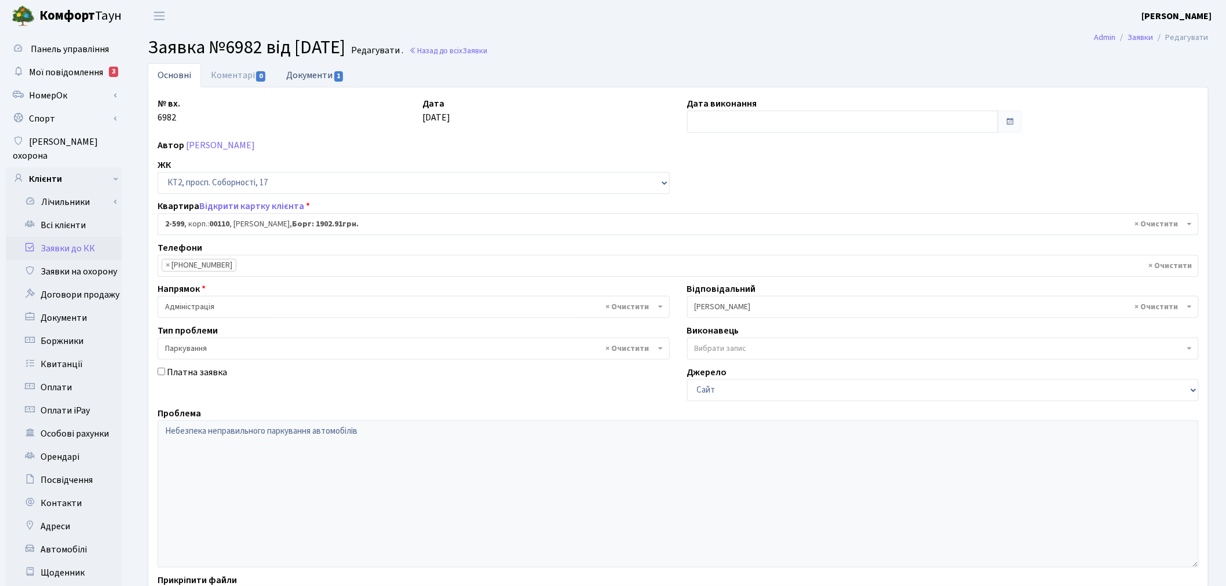
click at [310, 71] on link "Документи 1" at bounding box center [315, 75] width 78 height 24
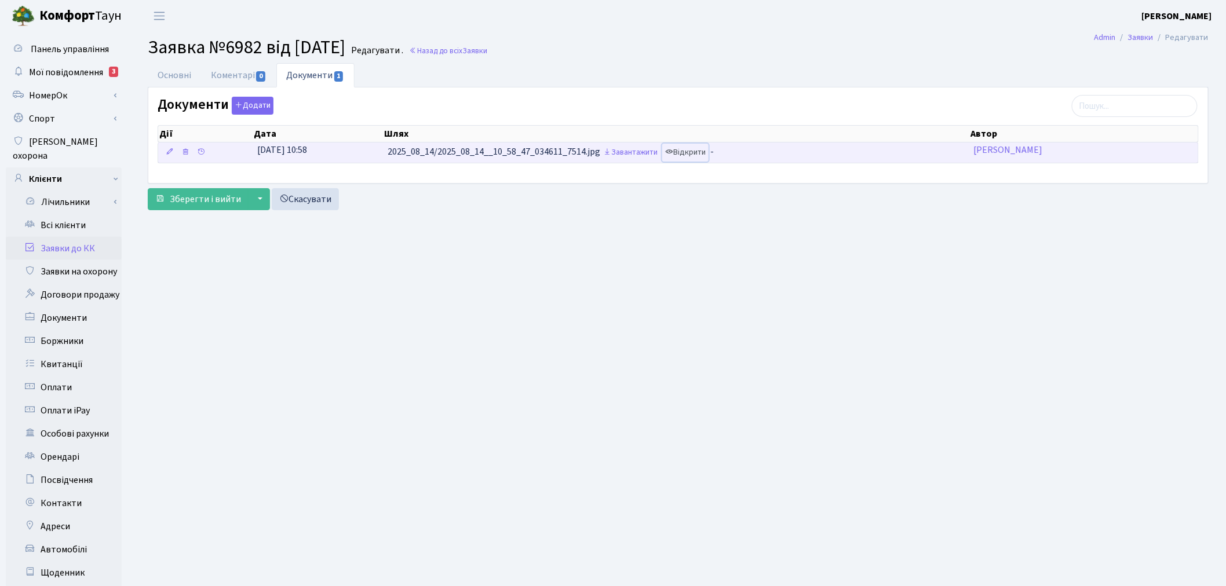
click at [692, 158] on link "Відкрити" at bounding box center [685, 153] width 46 height 18
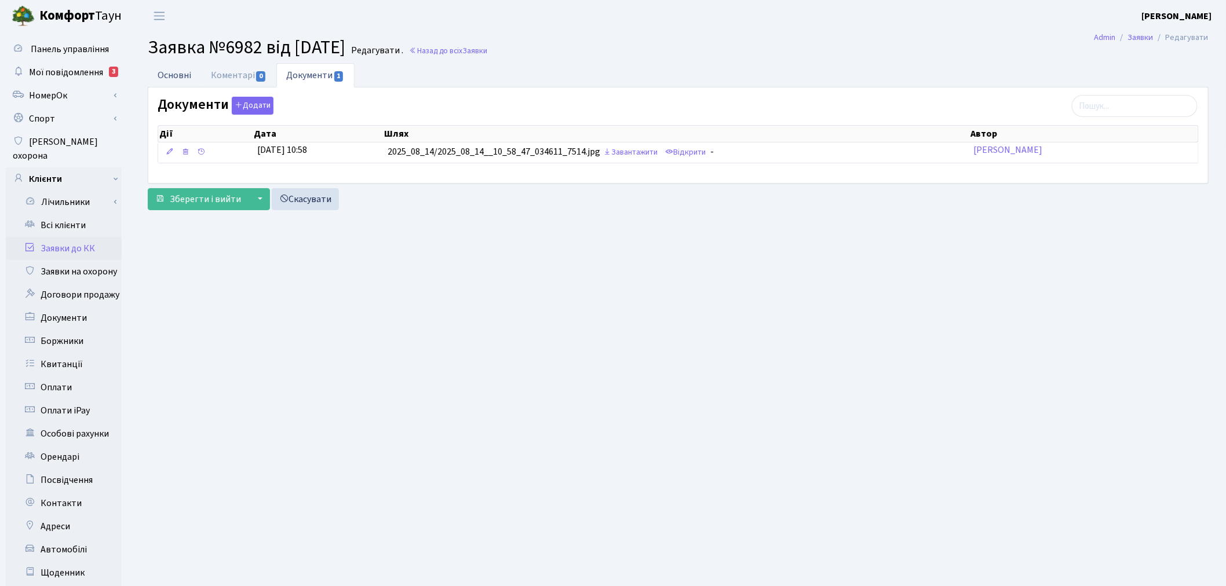
click at [181, 78] on link "Основні" at bounding box center [174, 75] width 53 height 24
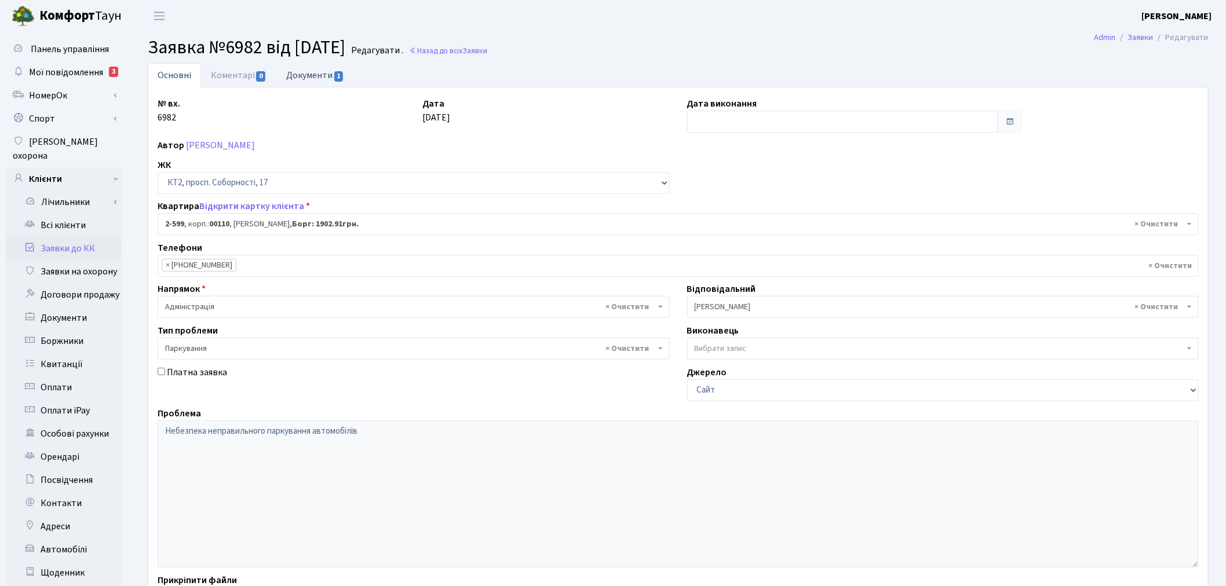
click at [312, 72] on link "Документи 1" at bounding box center [315, 75] width 78 height 24
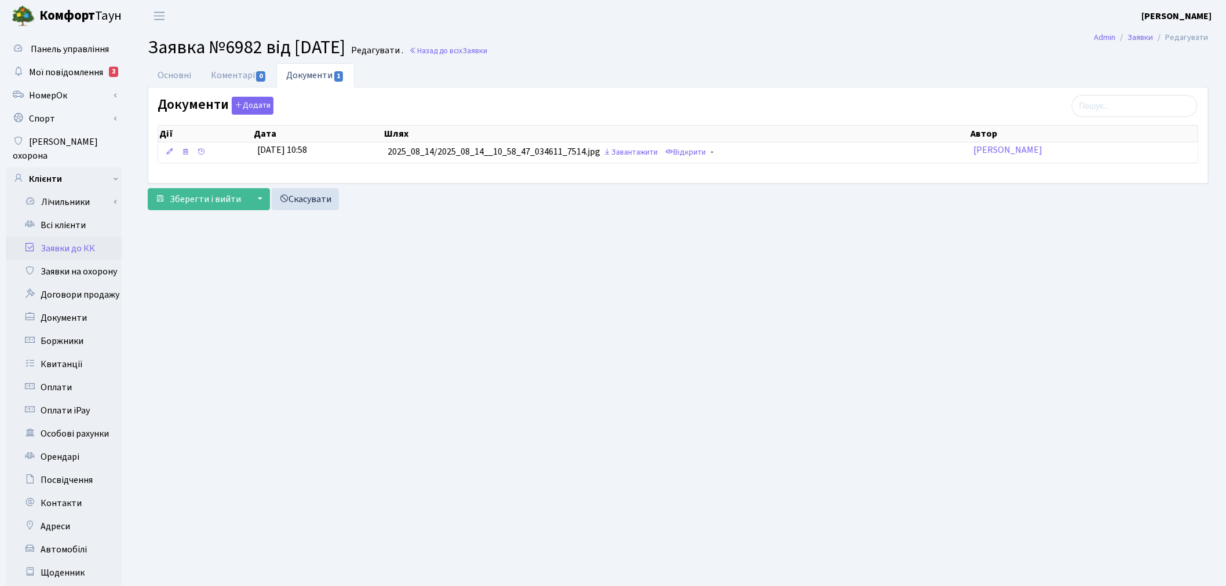
click at [149, 56] on span "Заявка №6982 від 14.08.2025" at bounding box center [247, 47] width 198 height 27
click at [157, 70] on link "Основні" at bounding box center [174, 75] width 53 height 24
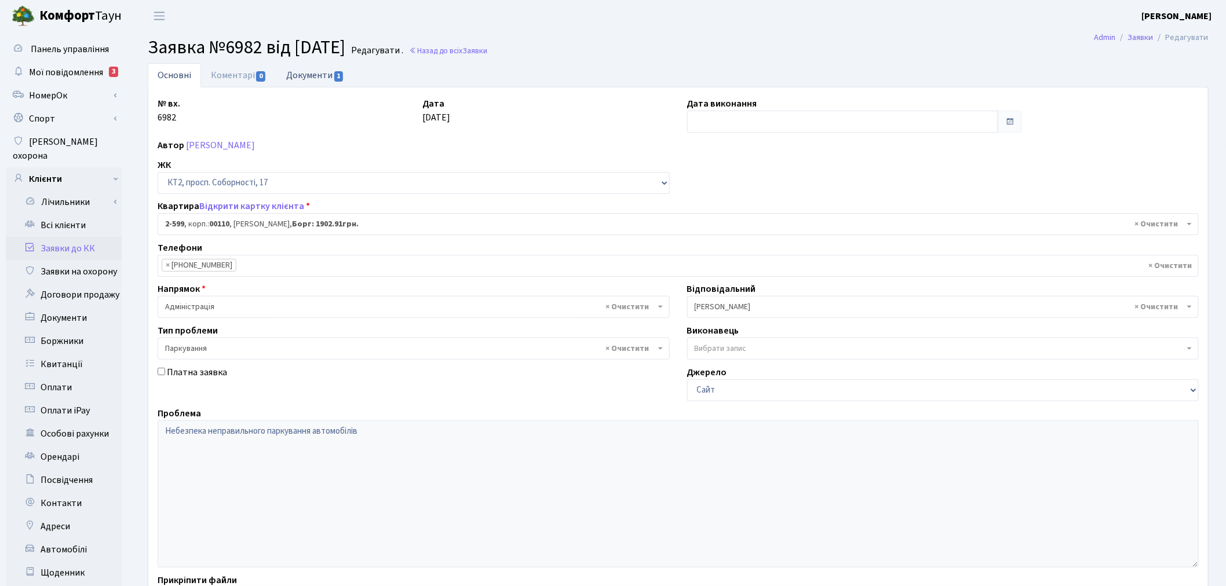
click at [314, 76] on link "Документи 1" at bounding box center [315, 75] width 78 height 24
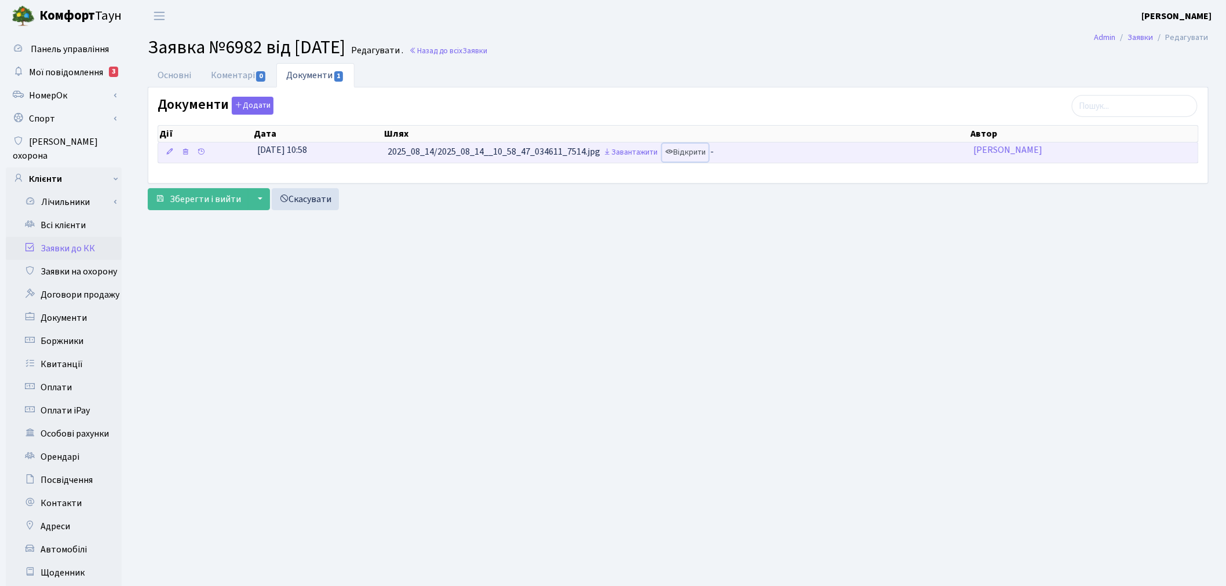
click at [688, 151] on link "Відкрити" at bounding box center [685, 153] width 46 height 18
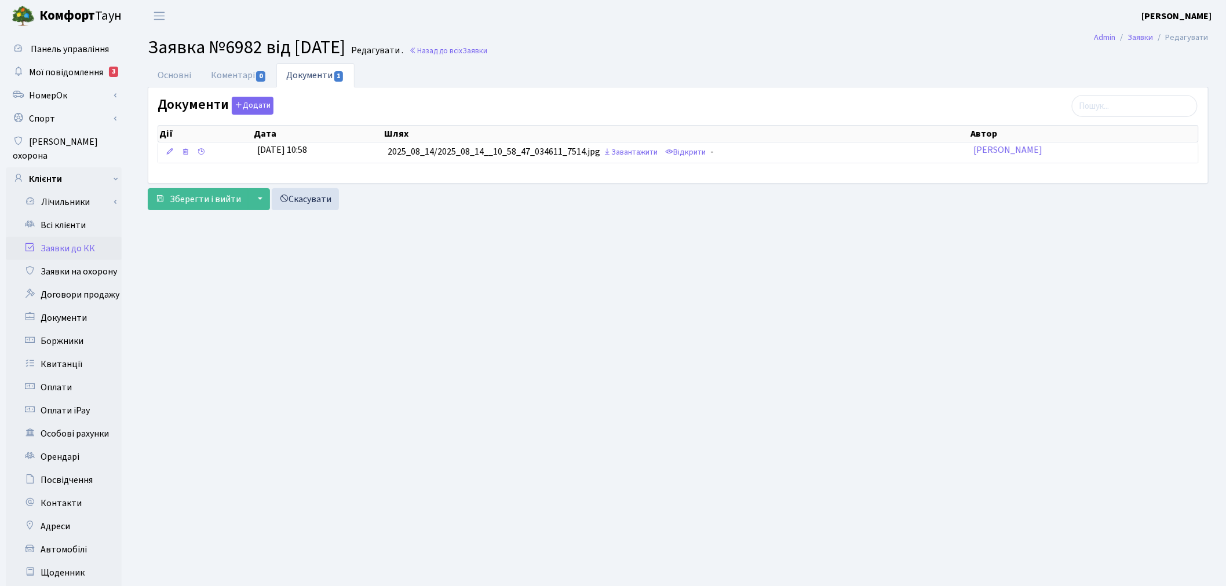
click at [82, 239] on link "Заявки до КК" at bounding box center [64, 248] width 116 height 23
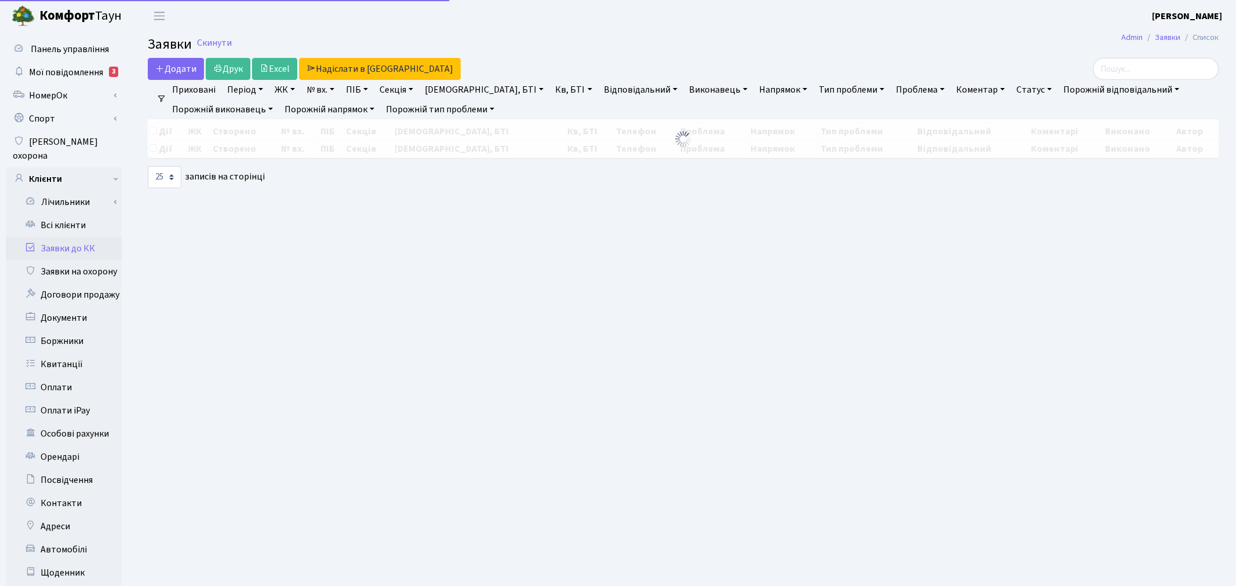
select select "25"
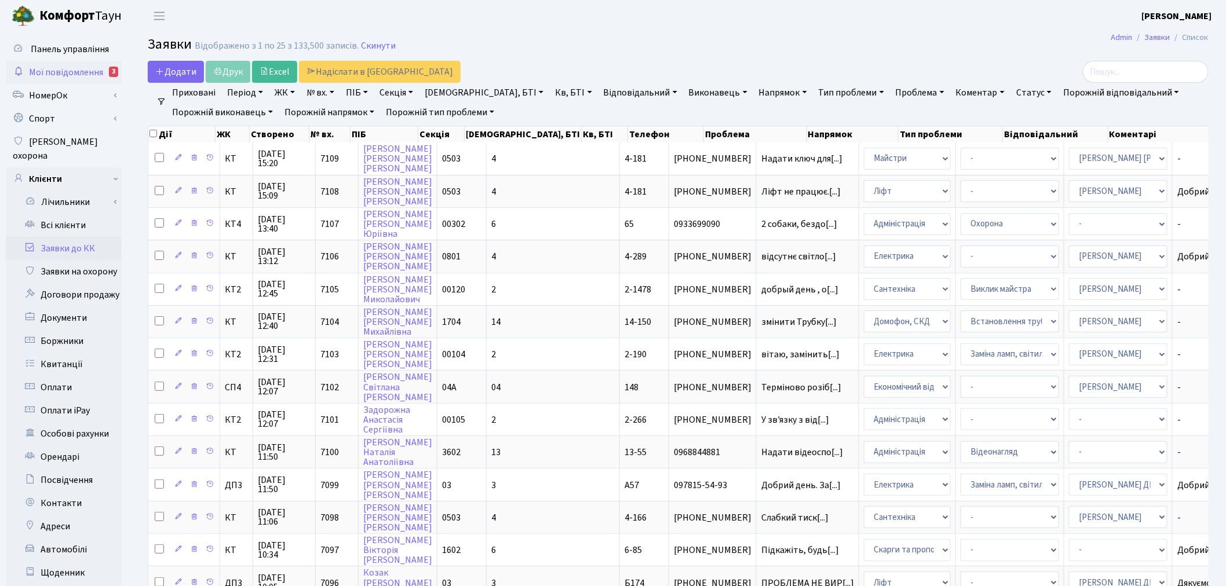
click at [56, 74] on span "Мої повідомлення" at bounding box center [66, 72] width 74 height 13
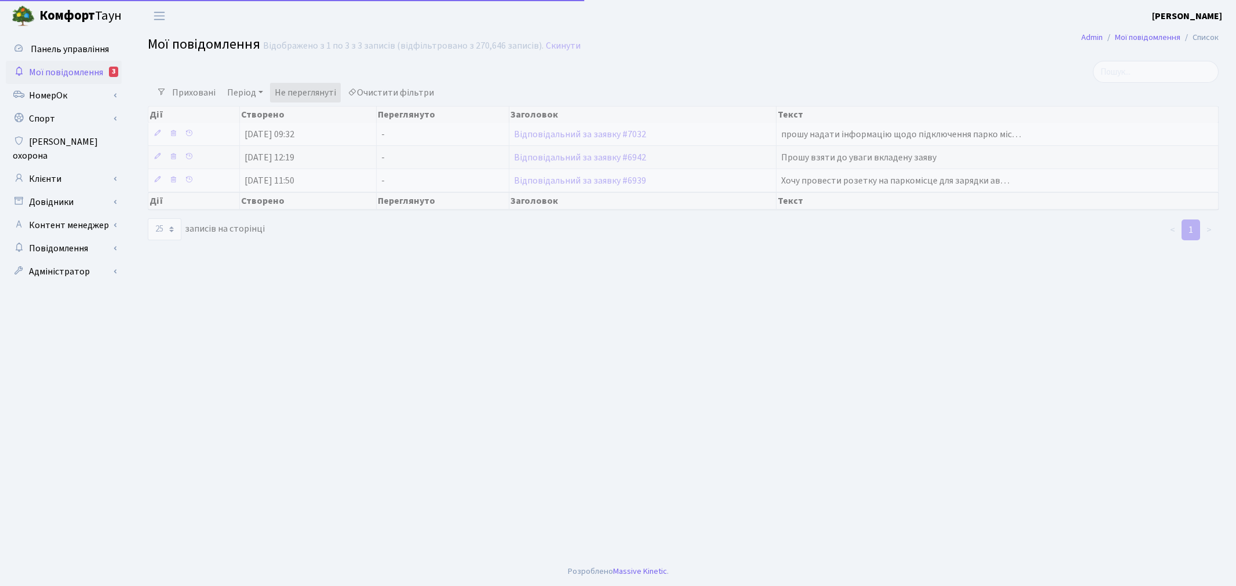
select select "25"
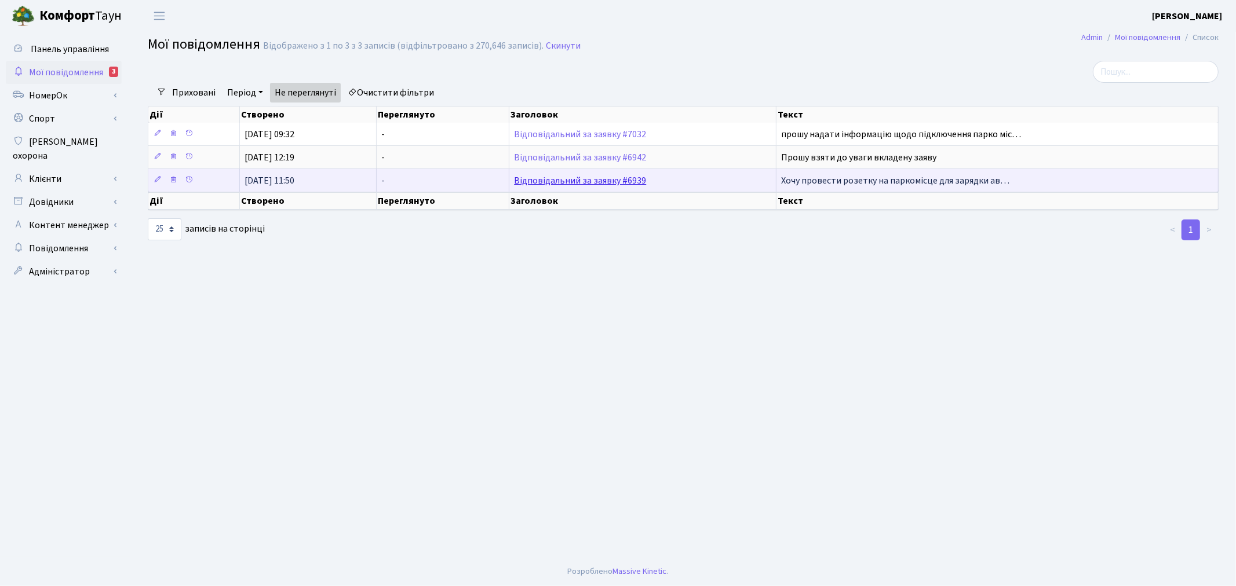
click at [638, 182] on link "Відповідальний за заявку #6939" at bounding box center [580, 180] width 132 height 13
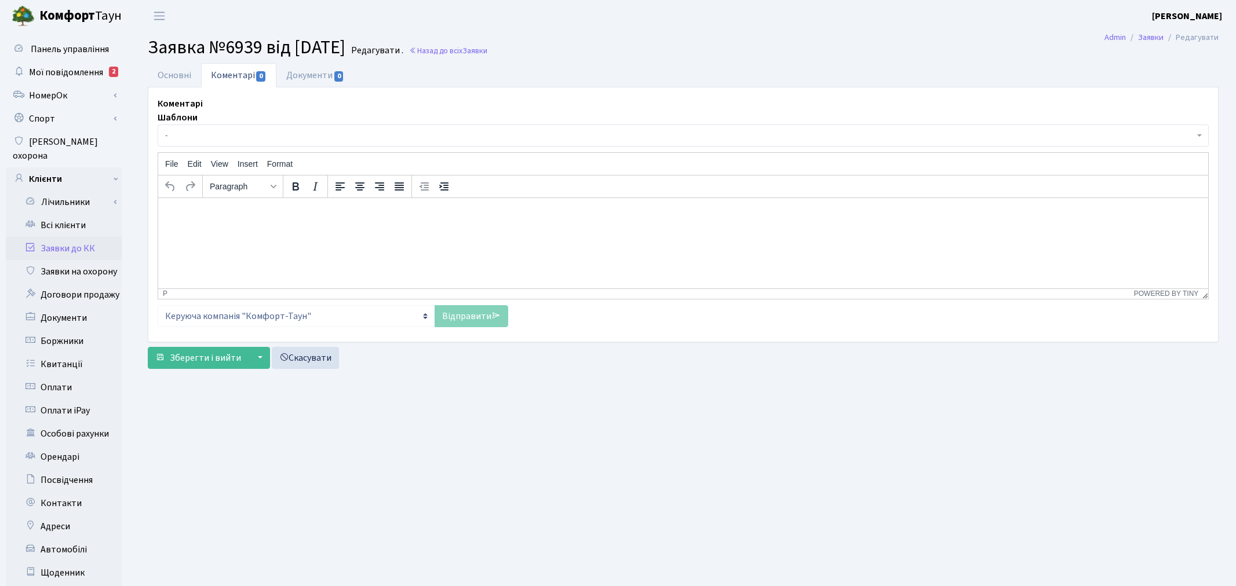
select select "19895"
click at [153, 70] on link "Основні" at bounding box center [174, 75] width 53 height 24
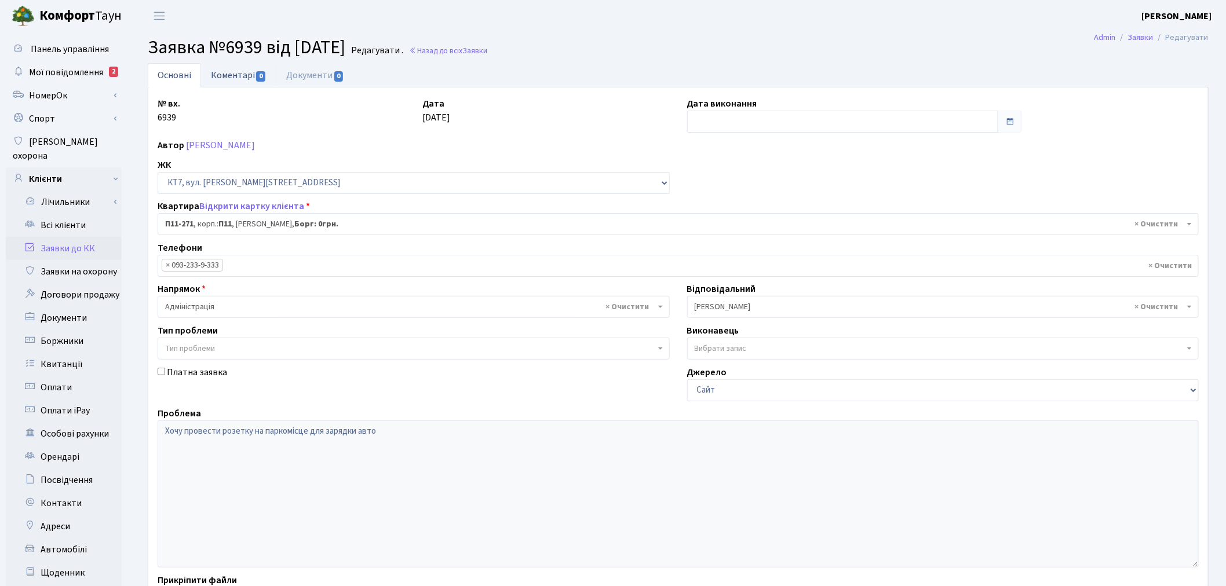
click at [232, 79] on link "Коментарі 0" at bounding box center [238, 75] width 75 height 24
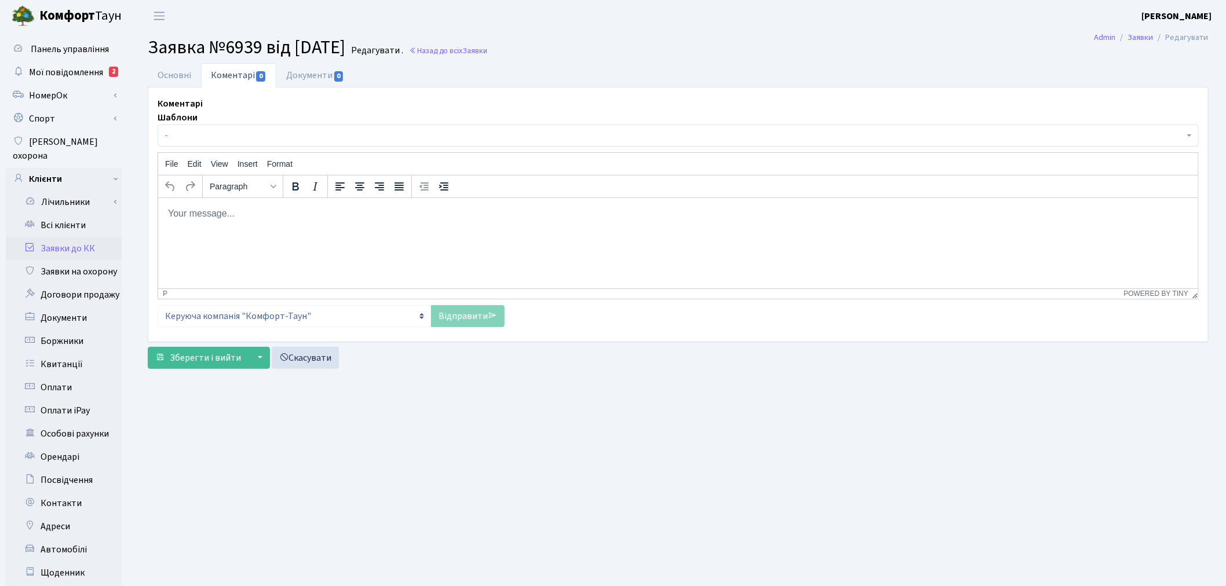
click at [264, 226] on html at bounding box center [678, 213] width 1040 height 31
click at [493, 311] on icon at bounding box center [492, 315] width 9 height 9
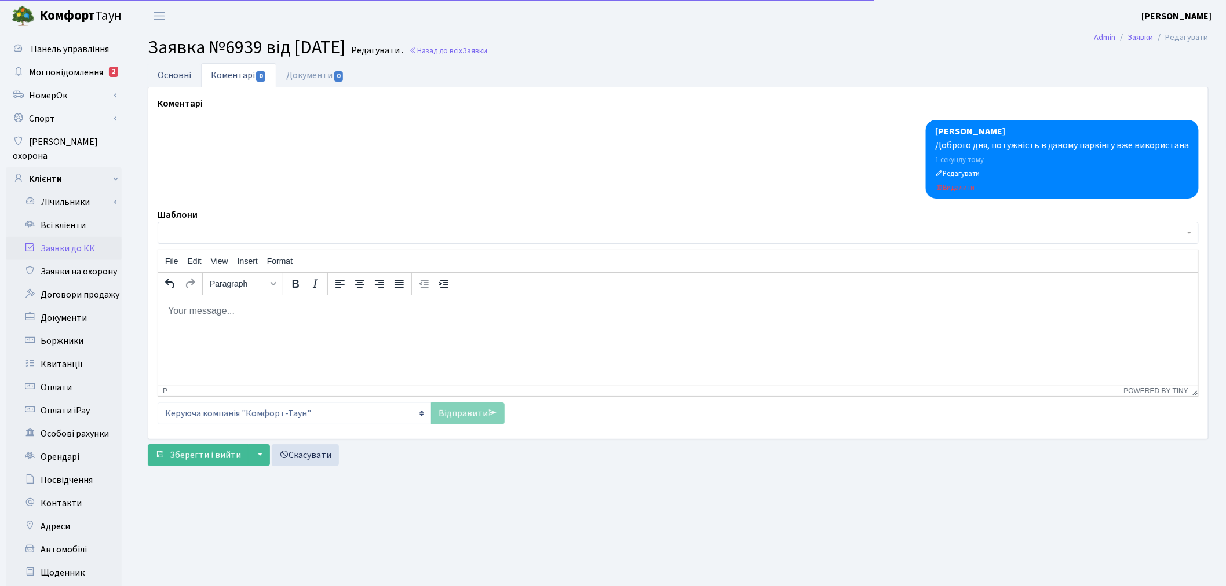
click at [170, 76] on link "Основні" at bounding box center [174, 75] width 53 height 24
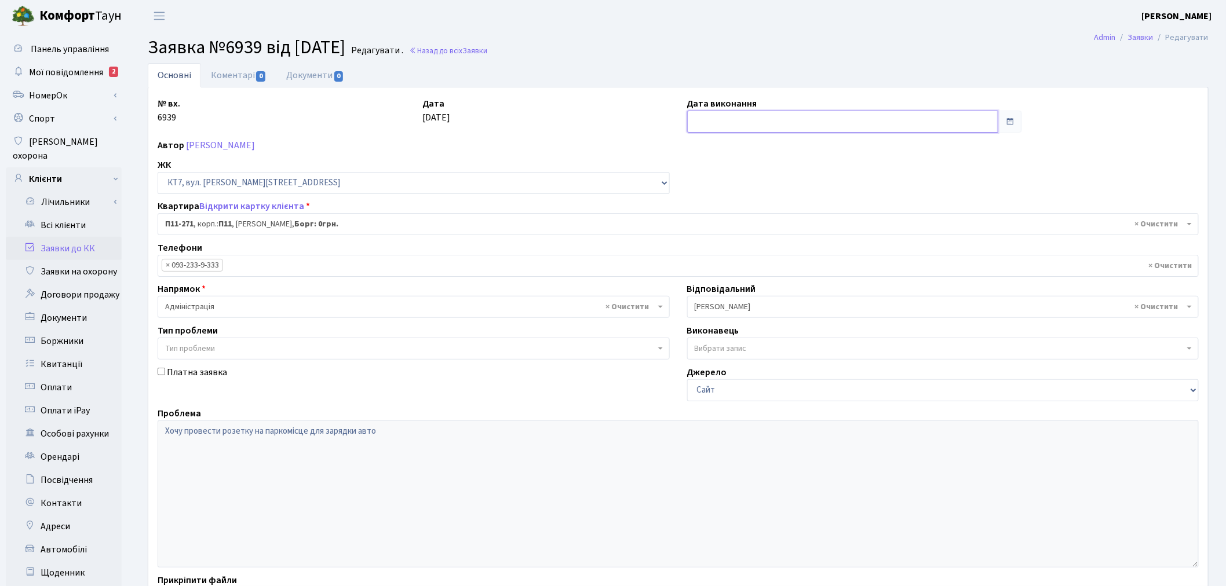
drag, startPoint x: 887, startPoint y: 130, endPoint x: 879, endPoint y: 158, distance: 29.1
click at [885, 129] on input "text" at bounding box center [843, 122] width 312 height 22
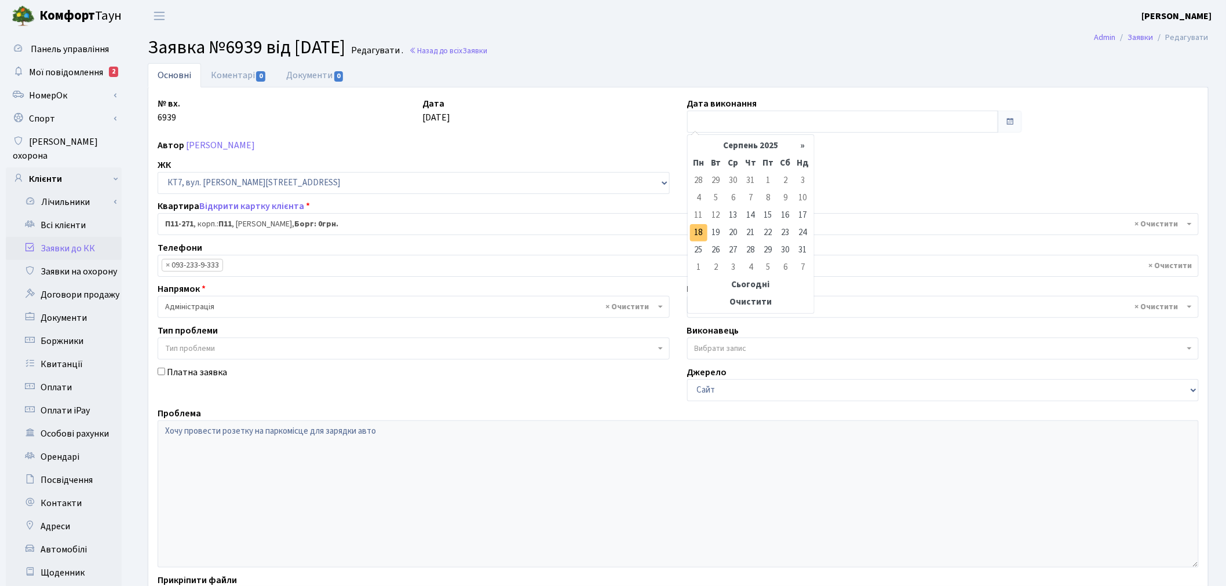
click at [702, 229] on td "18" at bounding box center [698, 232] width 17 height 17
type input "18.08.2025"
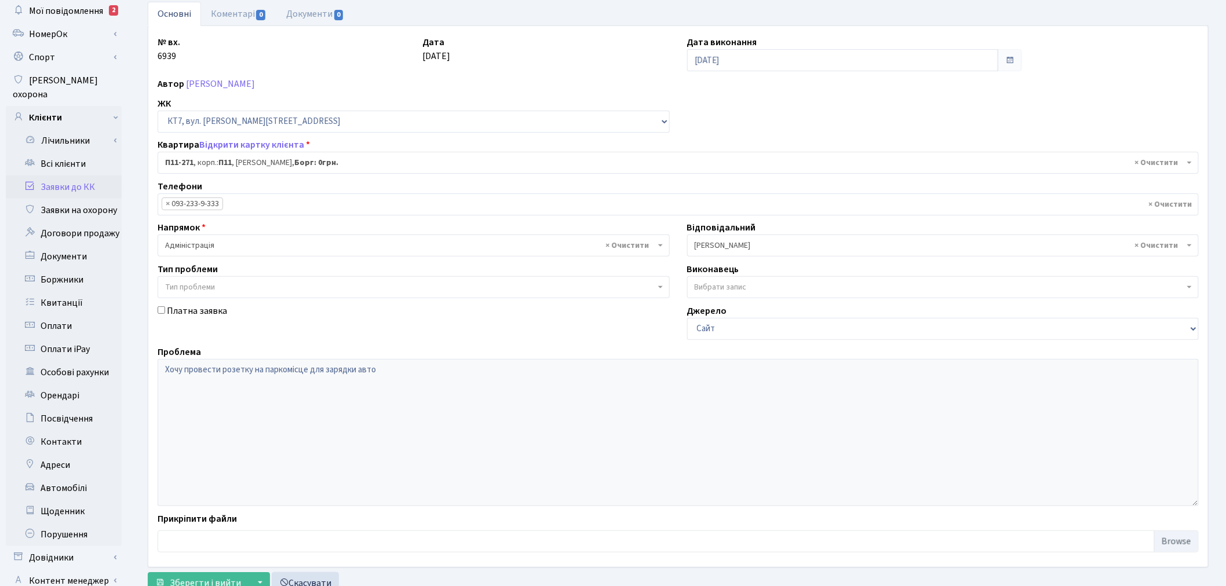
scroll to position [134, 0]
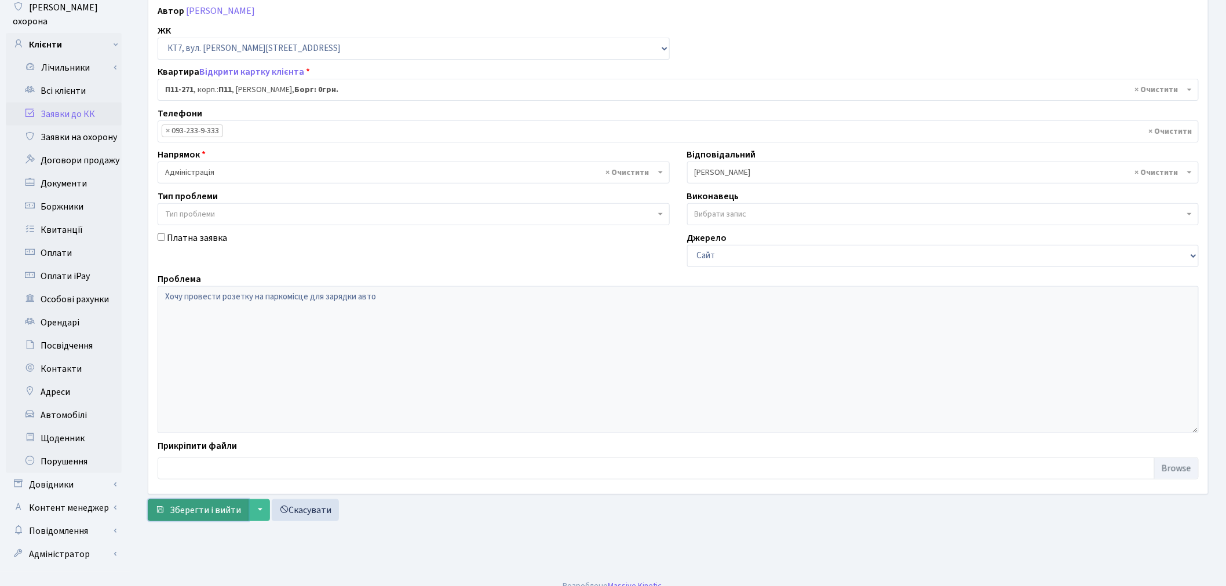
click at [177, 507] on span "Зберегти і вийти" at bounding box center [205, 510] width 71 height 13
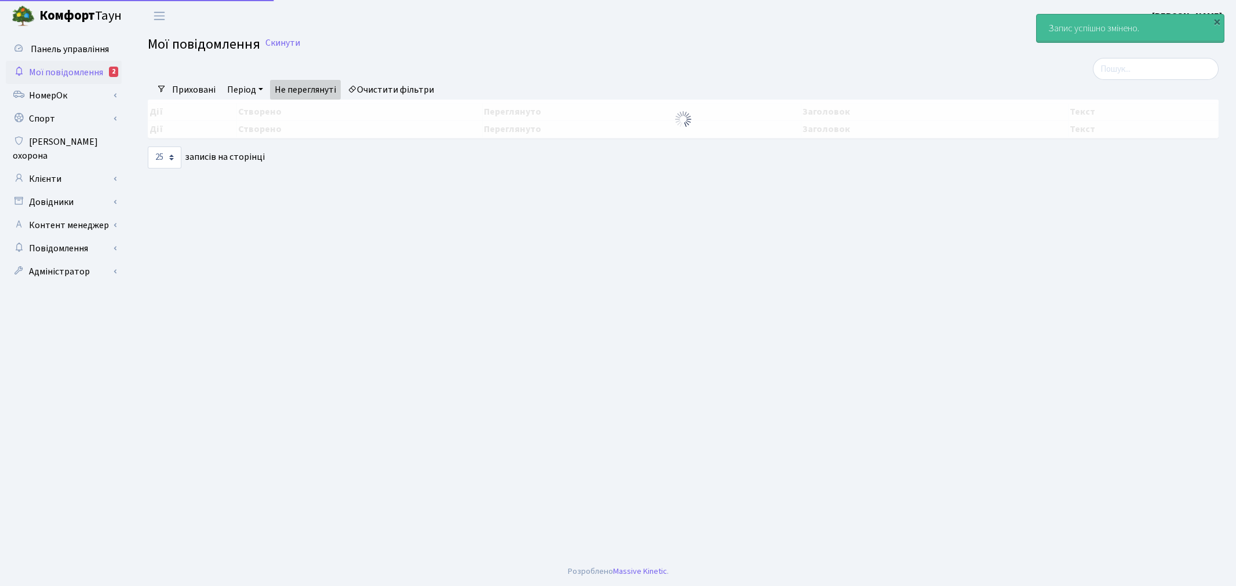
select select "25"
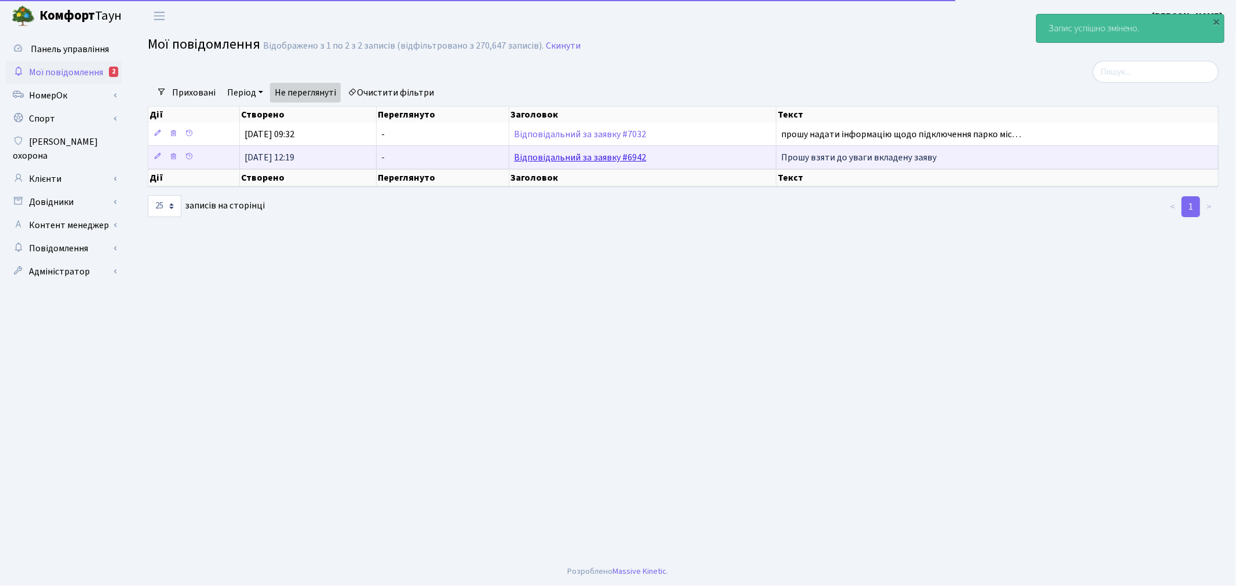
click at [628, 156] on link "Відповідальний за заявку #6942" at bounding box center [580, 157] width 132 height 13
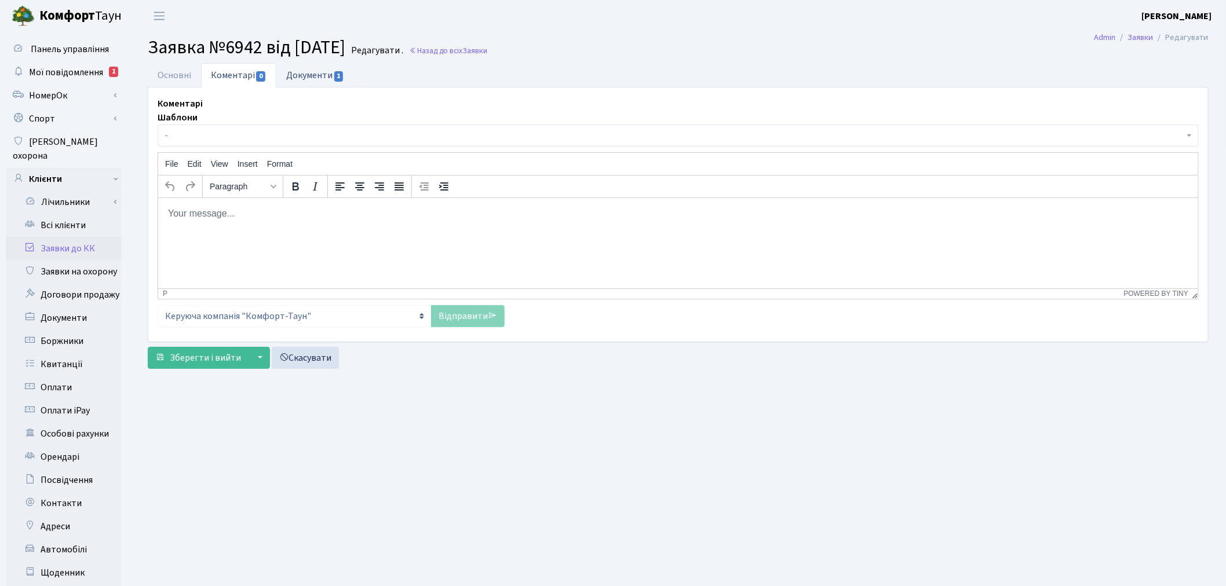
click at [297, 73] on link "Документи 1" at bounding box center [315, 75] width 78 height 24
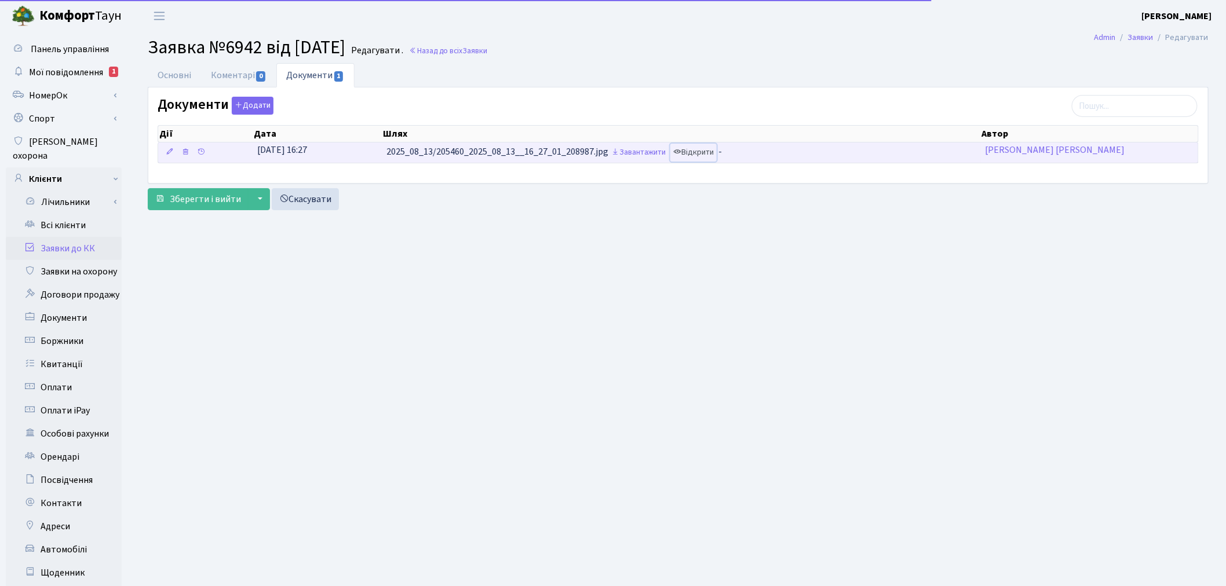
click at [690, 158] on link "Відкрити" at bounding box center [693, 153] width 46 height 18
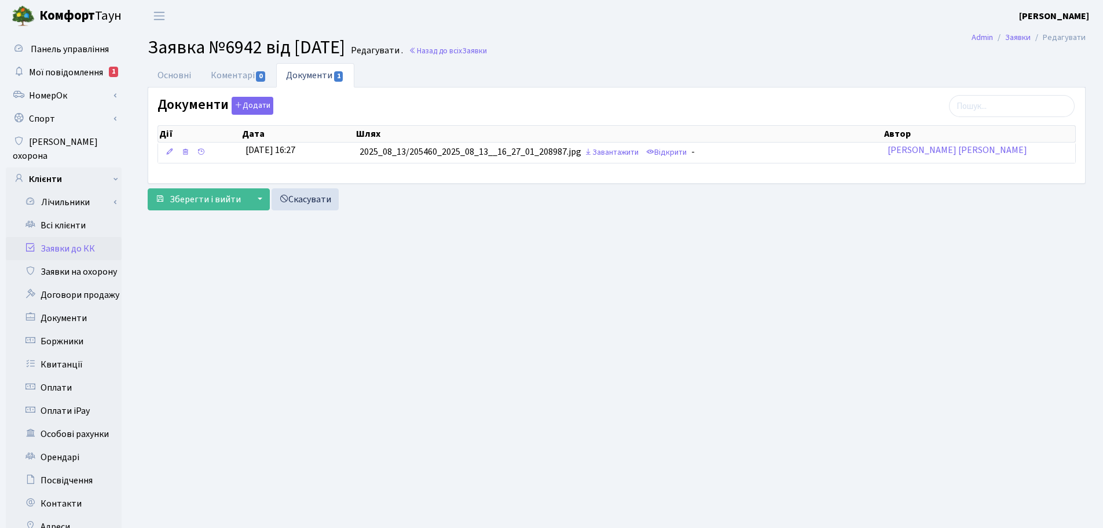
drag, startPoint x: 736, startPoint y: 94, endPoint x: 536, endPoint y: 320, distance: 301.6
click at [536, 320] on main "Admin Заявки Редагувати Заявка №6942 від [DATE] Редагувати . Назад до всіх Заяв…" at bounding box center [616, 369] width 973 height 674
drag, startPoint x: 0, startPoint y: 0, endPoint x: 551, endPoint y: 305, distance: 629.5
click at [551, 305] on main "Admin Заявки Редагувати Заявка №6942 від [DATE] Редагувати . Назад до всіх Заяв…" at bounding box center [616, 369] width 973 height 674
click at [76, 237] on link "Заявки до КК" at bounding box center [64, 248] width 116 height 23
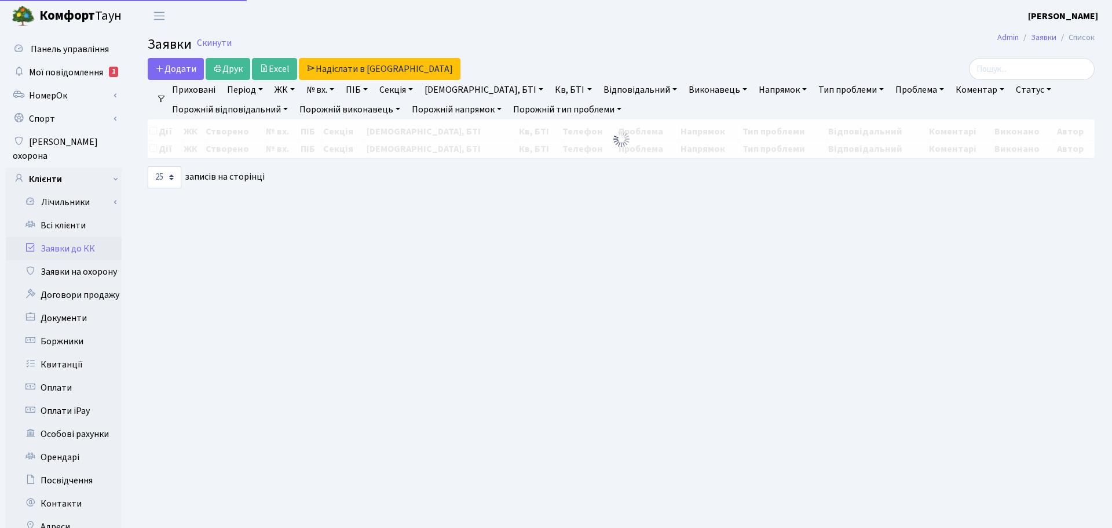
select select "25"
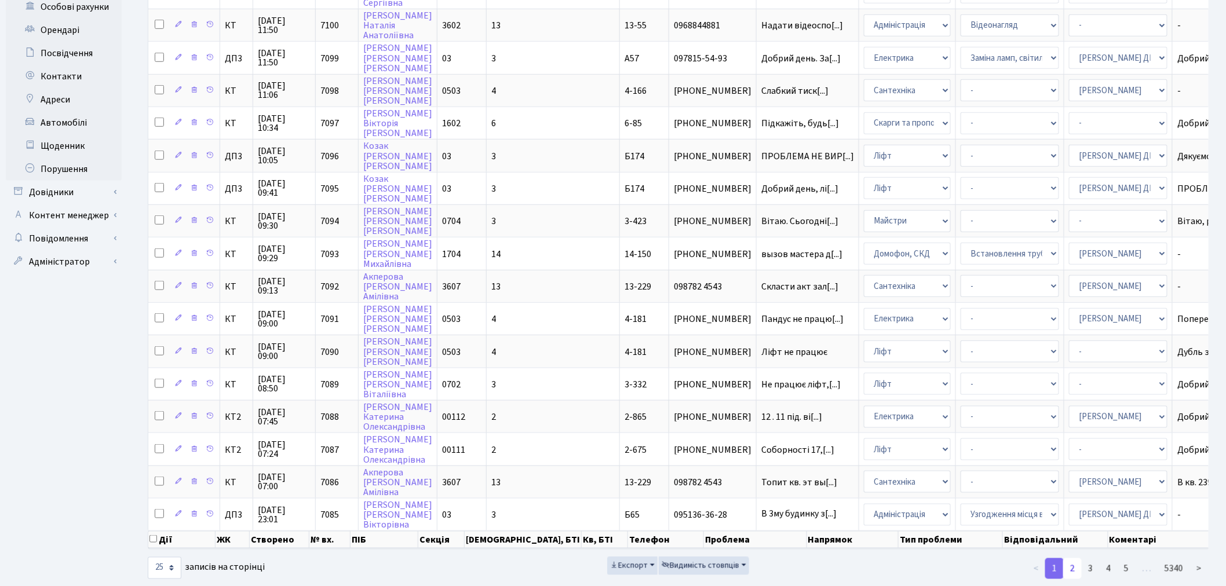
scroll to position [427, 0]
click at [1076, 527] on link "2" at bounding box center [1072, 568] width 19 height 21
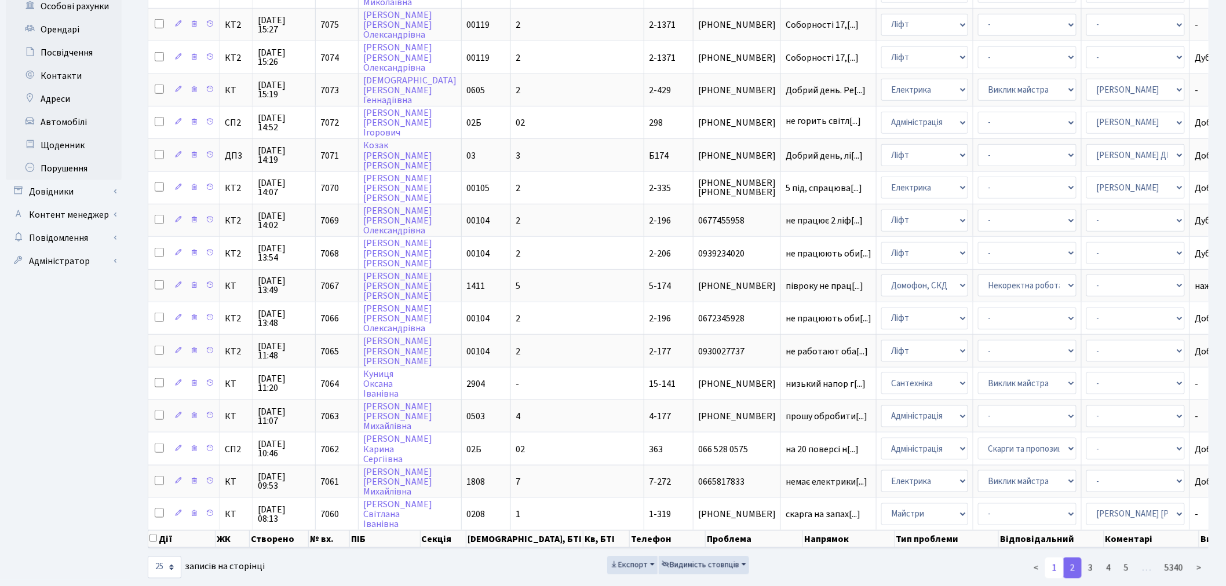
click at [1053, 527] on link "1" at bounding box center [1054, 568] width 19 height 21
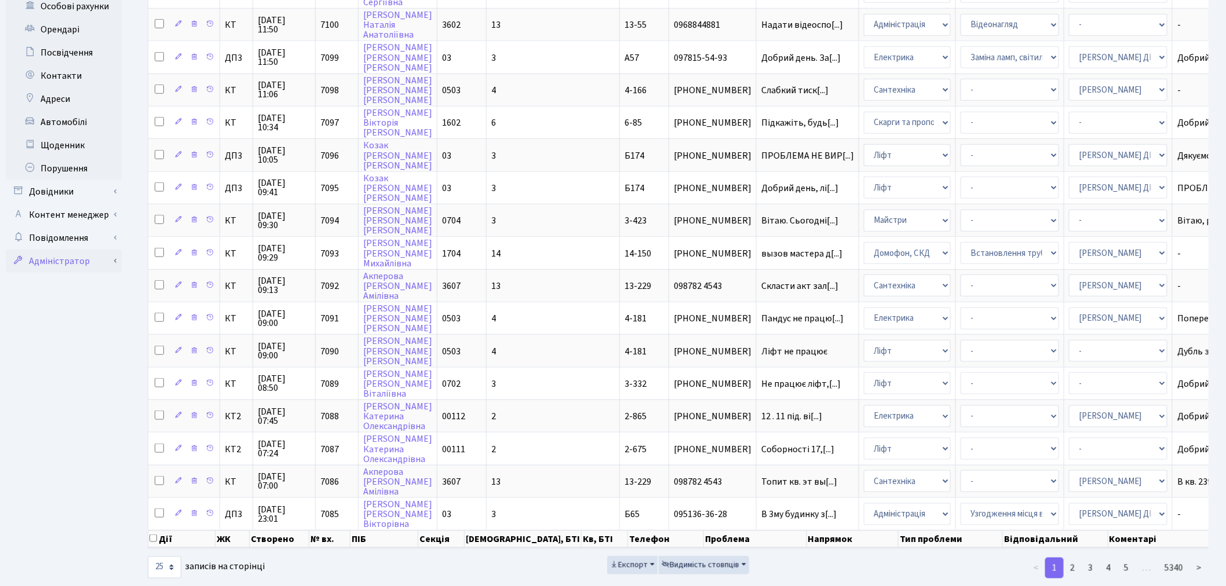
click at [113, 250] on link "Адміністратор" at bounding box center [64, 261] width 116 height 23
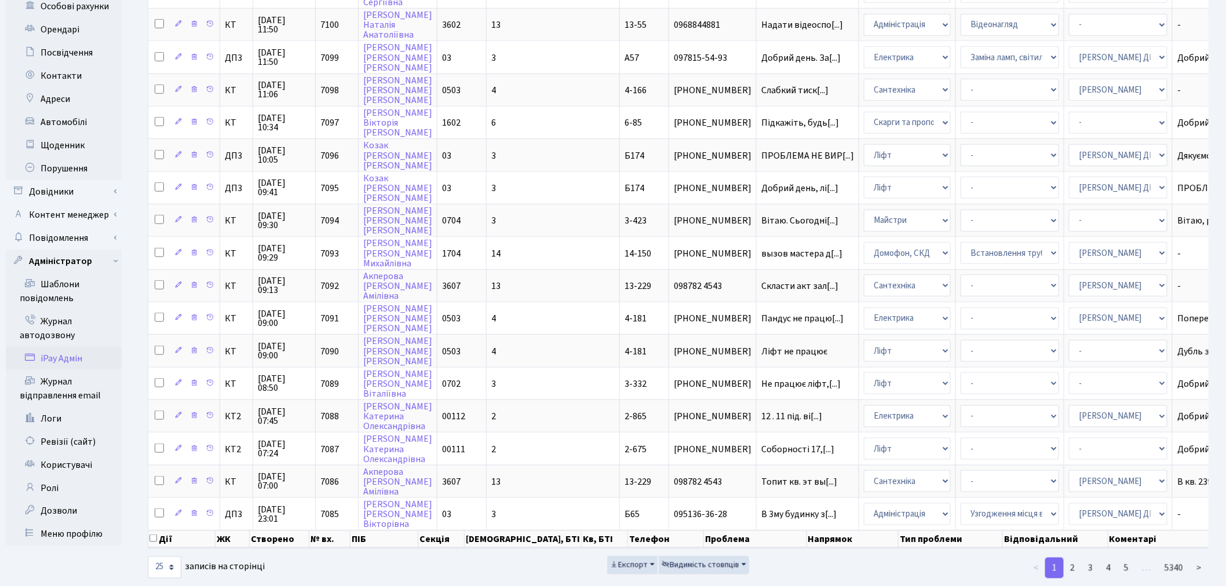
click at [85, 347] on link "iPay Адмін" at bounding box center [64, 358] width 116 height 23
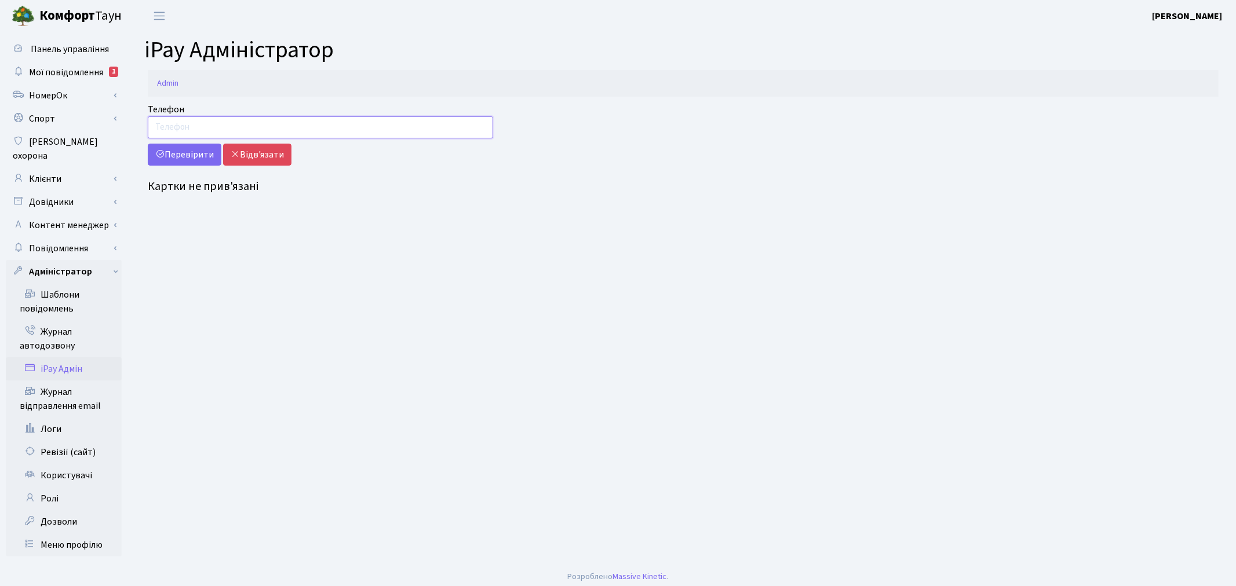
click at [211, 122] on input "Телефон" at bounding box center [320, 127] width 345 height 22
type input "0506901102"
click at [192, 154] on button "Перевірити" at bounding box center [185, 155] width 74 height 22
click at [220, 125] on input "0506901102" at bounding box center [320, 127] width 345 height 22
